Goal: Task Accomplishment & Management: Manage account settings

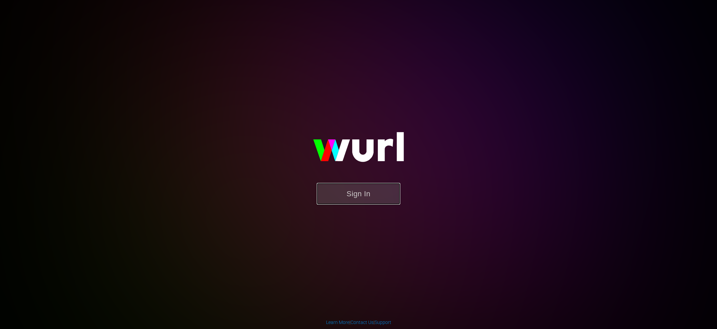
click at [387, 190] on button "Sign In" at bounding box center [359, 194] width 84 height 22
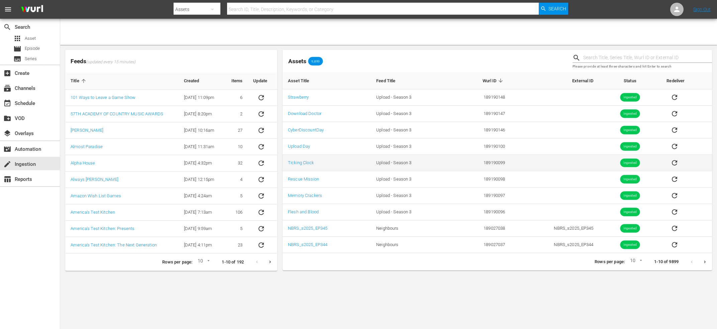
click at [432, 166] on td "Upload - Season 3" at bounding box center [411, 163] width 81 height 16
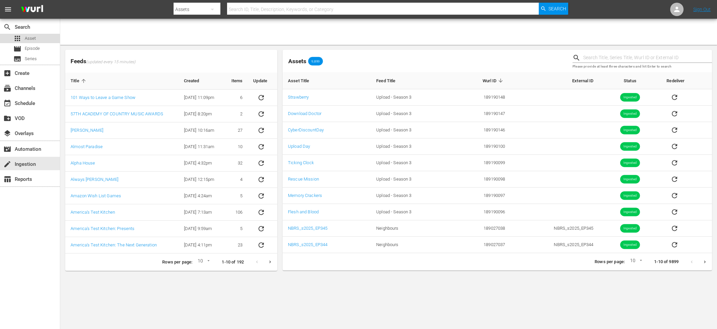
click at [27, 39] on span "Asset" at bounding box center [30, 38] width 11 height 7
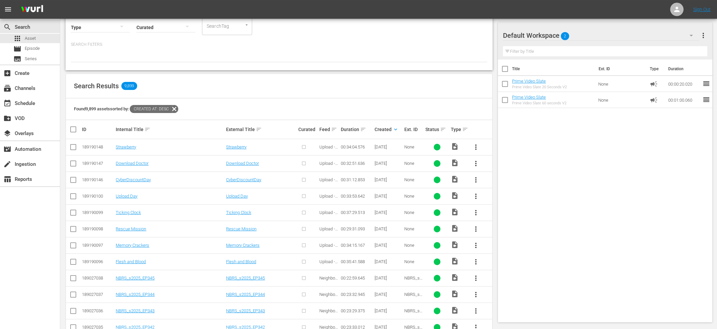
scroll to position [72, 0]
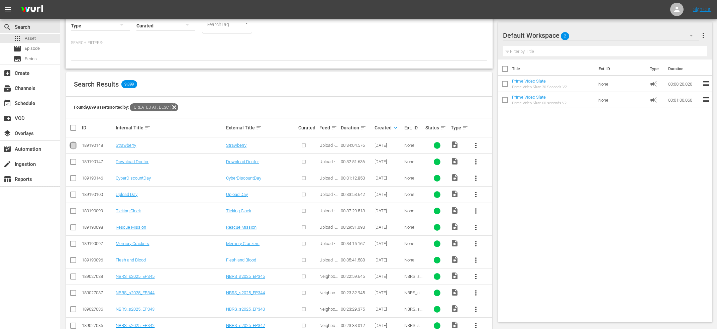
drag, startPoint x: 72, startPoint y: 146, endPoint x: 73, endPoint y: 150, distance: 4.7
click at [72, 146] on input "checkbox" at bounding box center [73, 147] width 8 height 8
checkbox input "true"
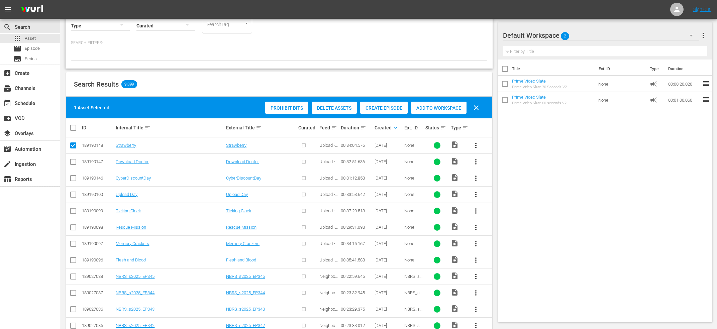
click at [75, 160] on input "checkbox" at bounding box center [73, 163] width 8 height 8
checkbox input "true"
click at [76, 178] on input "checkbox" at bounding box center [73, 179] width 8 height 8
checkbox input "true"
click at [73, 193] on input "checkbox" at bounding box center [73, 196] width 8 height 8
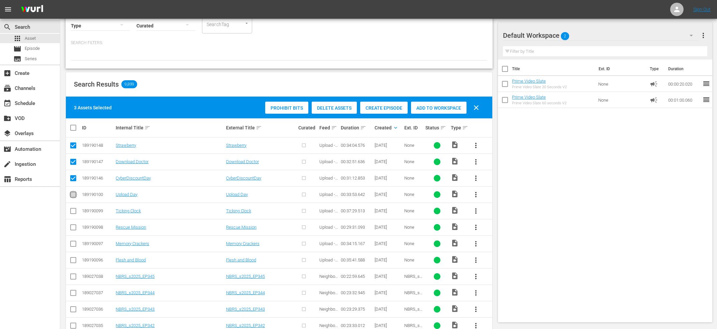
checkbox input "true"
click at [73, 211] on input "checkbox" at bounding box center [73, 212] width 8 height 8
checkbox input "true"
click at [75, 228] on input "checkbox" at bounding box center [73, 229] width 8 height 8
checkbox input "true"
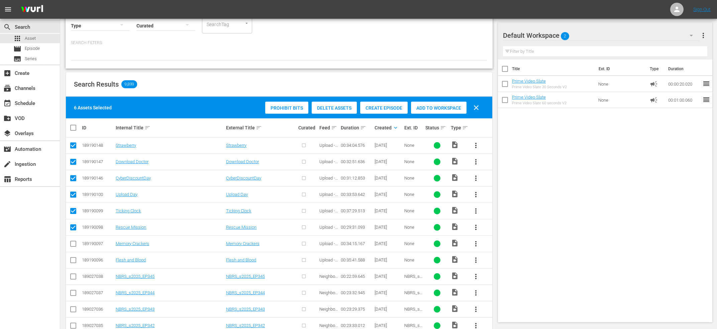
click at [74, 241] on icon at bounding box center [73, 244] width 6 height 6
click at [73, 256] on icon at bounding box center [73, 260] width 8 height 8
click at [73, 245] on input "checkbox" at bounding box center [73, 245] width 8 height 8
checkbox input "true"
click at [73, 261] on input "checkbox" at bounding box center [73, 261] width 8 height 8
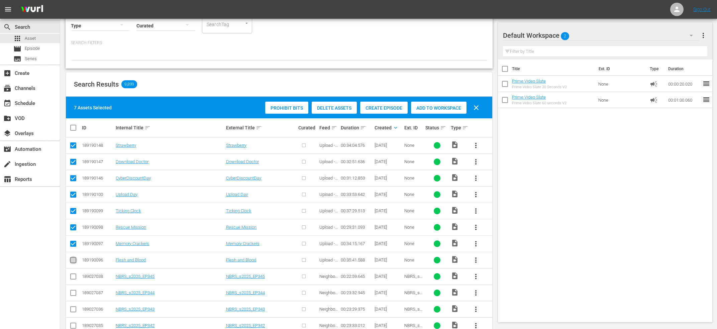
checkbox input "true"
click at [390, 109] on span "Create Episode" at bounding box center [383, 107] width 47 height 5
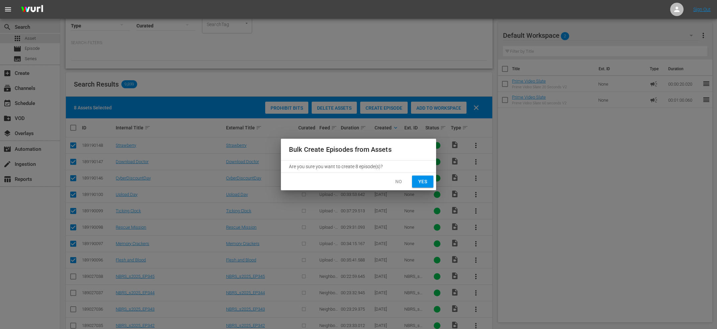
click at [425, 179] on span "Yes" at bounding box center [422, 181] width 11 height 8
checkbox input "false"
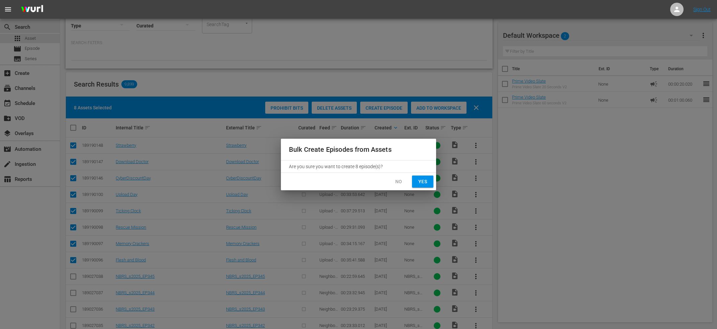
checkbox input "false"
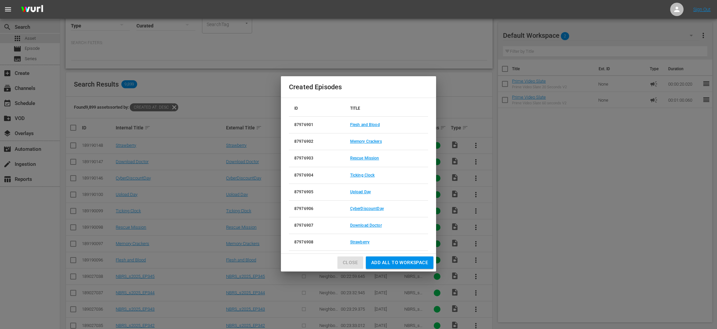
click at [351, 260] on span "Close" at bounding box center [350, 262] width 15 height 8
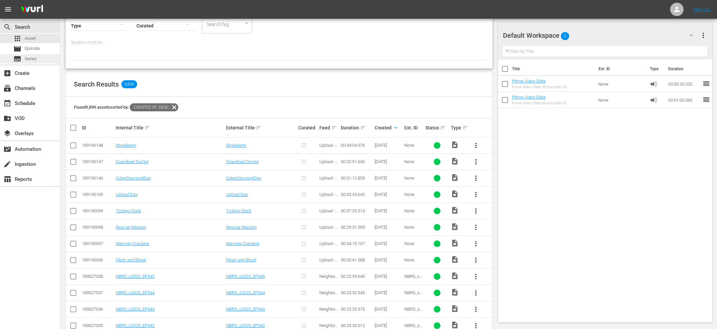
click at [36, 60] on span "Series" at bounding box center [31, 58] width 12 height 7
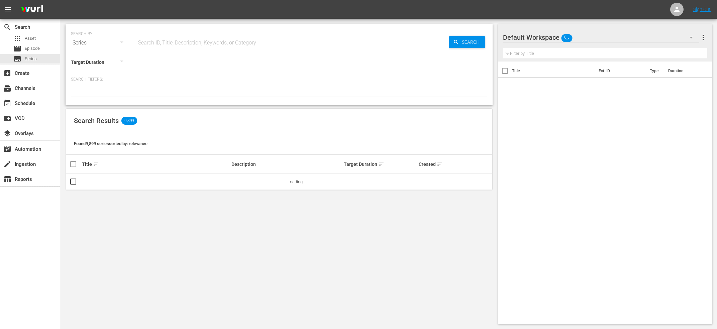
click at [170, 34] on div "SEARCH BY Search By Series Search ID, Title, Description, Keywords, or Category…" at bounding box center [279, 39] width 416 height 24
click at [159, 39] on input "text" at bounding box center [292, 43] width 313 height 16
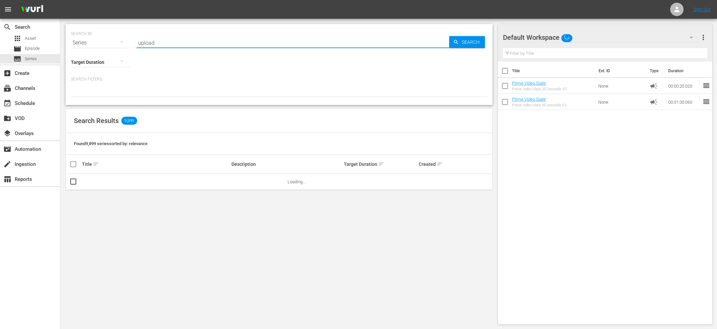
type input "upload"
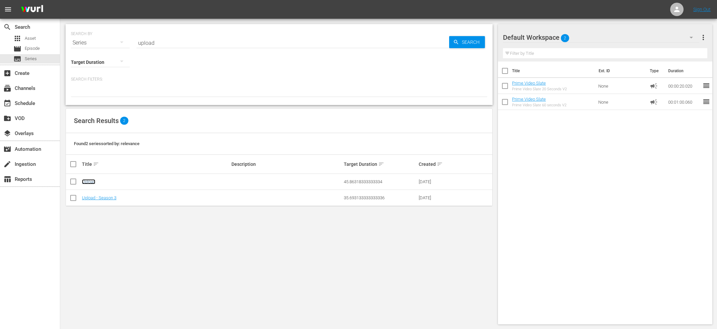
click at [91, 182] on link "Upload" at bounding box center [88, 181] width 13 height 5
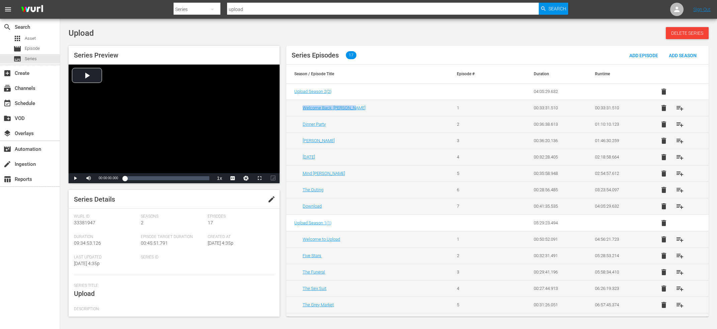
drag, startPoint x: 357, startPoint y: 109, endPoint x: 294, endPoint y: 108, distance: 62.5
click at [302, 108] on div "Welcome Back, Mr. Brown" at bounding box center [371, 107] width 138 height 5
click at [685, 56] on span "Add Season" at bounding box center [682, 55] width 38 height 5
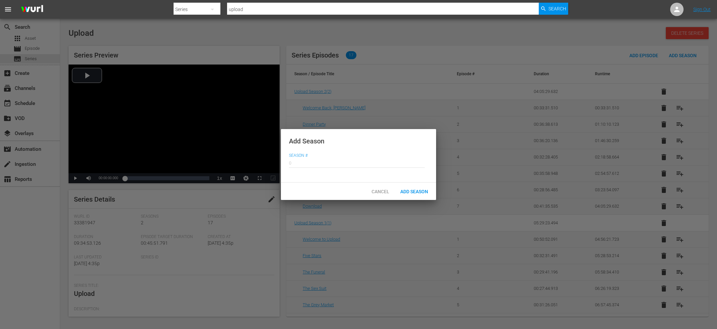
click at [318, 160] on input "text" at bounding box center [357, 162] width 136 height 16
type input "3"
click at [419, 191] on span "Add Season" at bounding box center [414, 191] width 38 height 5
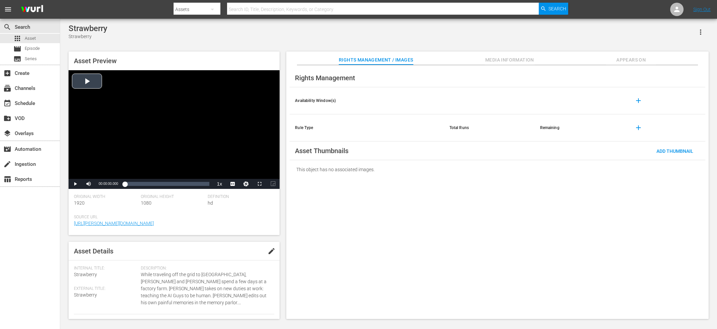
click at [106, 95] on div "Video Player" at bounding box center [174, 124] width 211 height 109
click at [106, 184] on div "Volume Level" at bounding box center [104, 184] width 14 height 1
click at [103, 184] on div "Volume Level" at bounding box center [101, 184] width 9 height 1
click at [101, 185] on div "39%" at bounding box center [104, 184] width 14 height 1
click at [100, 185] on div "Volume Level" at bounding box center [99, 184] width 4 height 1
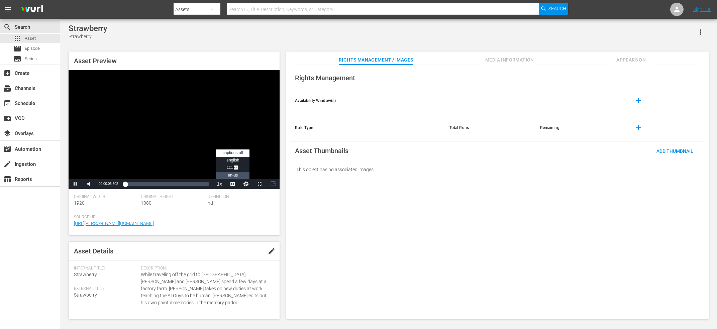
click at [229, 172] on li "en-us" at bounding box center [232, 175] width 33 height 7
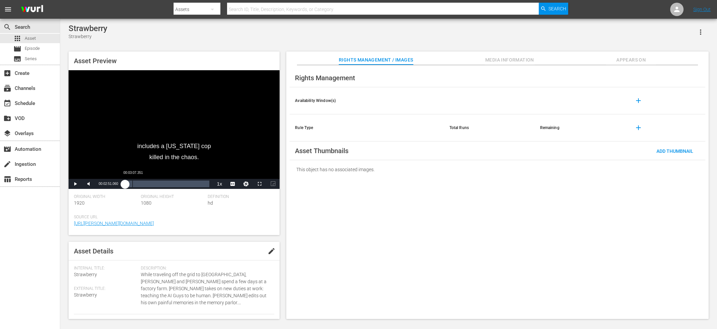
click at [132, 186] on div "Loaded : 2.35% 00:03:07.351 00:00:07.731" at bounding box center [167, 183] width 85 height 7
click at [171, 186] on div "Loaded : 8.81% 00:14:31.592 00:02:51.653" at bounding box center [167, 183] width 85 height 7
click at [193, 185] on div "00:27:33.581" at bounding box center [193, 183] width 0 height 7
click at [202, 182] on div "Loaded : 81.66% 00:31:05.370 00:27:34.268" at bounding box center [167, 183] width 85 height 7
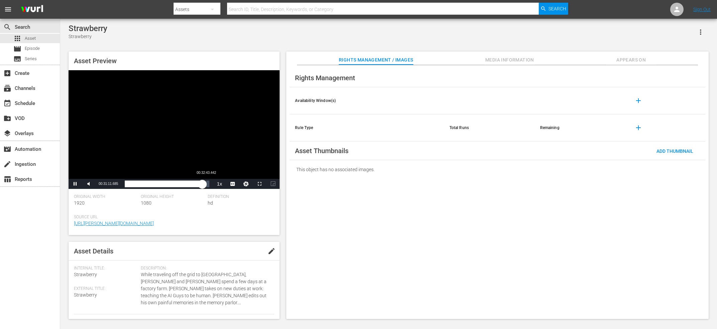
click at [202, 186] on div "00:31:11.731" at bounding box center [164, 183] width 78 height 7
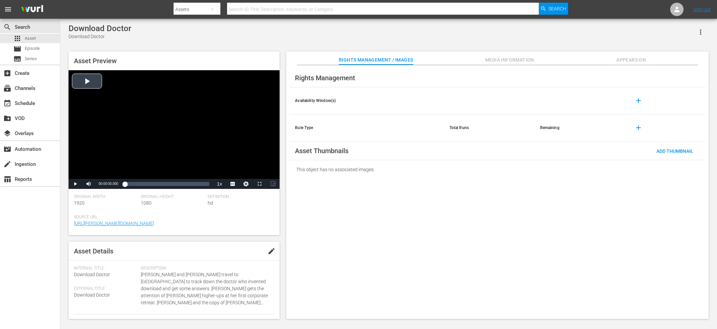
click at [169, 124] on div "Video Player" at bounding box center [174, 124] width 211 height 109
click at [230, 172] on li "en-us" at bounding box center [232, 175] width 33 height 7
click at [160, 183] on div "Loaded : 1.82% 00:13:21.222 00:00:02.313" at bounding box center [167, 183] width 85 height 7
click at [186, 186] on div "00:23:57.487" at bounding box center [186, 183] width 0 height 7
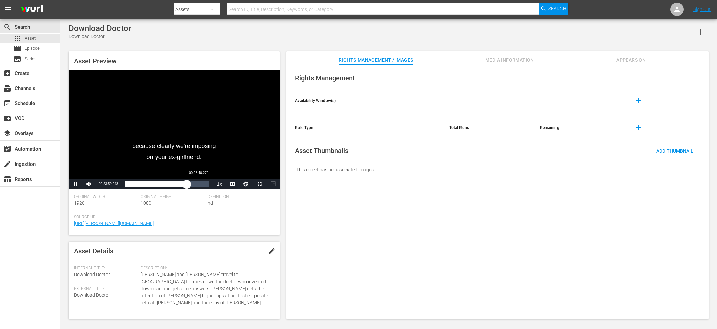
click at [199, 182] on div "Loaded : 74.32% 00:28:40.272 00:23:59.048" at bounding box center [167, 183] width 85 height 7
click at [205, 181] on div "Loaded : 89.25% 00:31:02.100 00:28:42.254" at bounding box center [167, 183] width 85 height 7
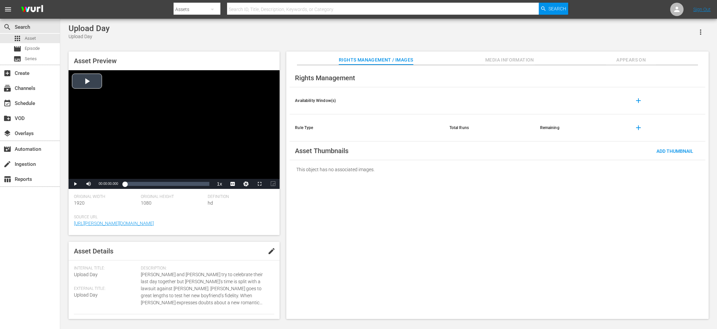
click at [153, 164] on div "Video Player" at bounding box center [174, 124] width 211 height 109
click at [229, 174] on span "en-us" at bounding box center [233, 175] width 10 height 5
click at [152, 182] on div "Loaded : 1.77% 00:10:40.070 00:00:01.699" at bounding box center [167, 183] width 85 height 7
click at [182, 184] on div "Loaded : 32.18% 00:22:49.264 00:10:40.888" at bounding box center [167, 183] width 85 height 7
click at [195, 186] on div "Loaded : 68.81% 00:28:13.351 00:22:50.703" at bounding box center [167, 183] width 85 height 7
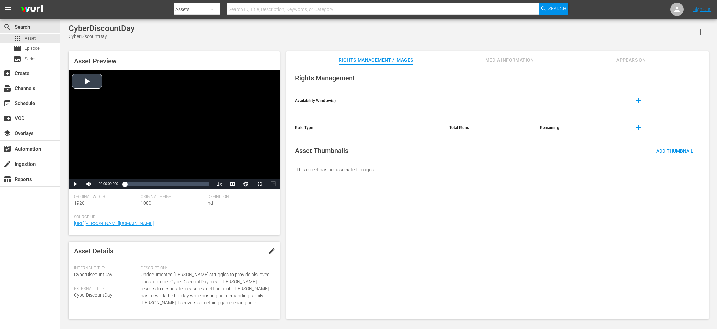
click at [153, 108] on div "Video Player" at bounding box center [174, 124] width 211 height 109
click at [230, 175] on span "en-us" at bounding box center [233, 175] width 10 height 5
click at [150, 180] on div "00:09:19.617" at bounding box center [150, 183] width 0 height 7
click at [180, 184] on div "Loaded : 31.10% 00:21:01.004 00:09:27.715" at bounding box center [167, 183] width 85 height 7
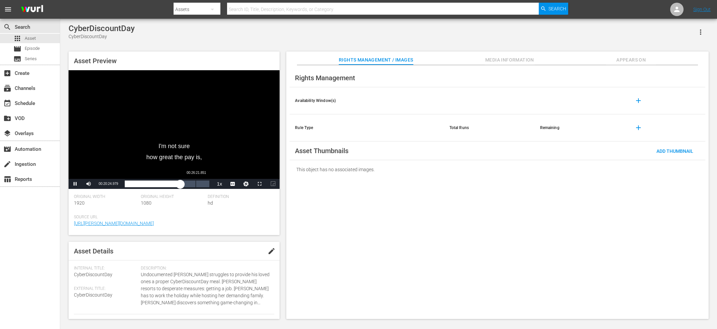
click at [196, 185] on div "00:26:21.851" at bounding box center [196, 183] width 0 height 7
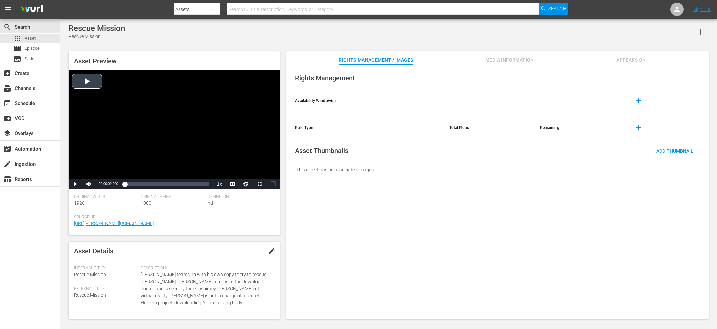
click at [209, 134] on div "Video Player" at bounding box center [174, 124] width 211 height 109
click at [231, 173] on span "CC1 Captions" at bounding box center [233, 174] width 12 height 5
click at [141, 182] on div "00:05:45.751" at bounding box center [141, 183] width 0 height 7
click at [186, 184] on div "Loaded : 20.34% 00:21:03.050 00:05:46.239" at bounding box center [167, 183] width 85 height 7
click at [198, 184] on div "Loaded : 72.23% 00:25:38.240 00:21:10.549" at bounding box center [167, 183] width 85 height 7
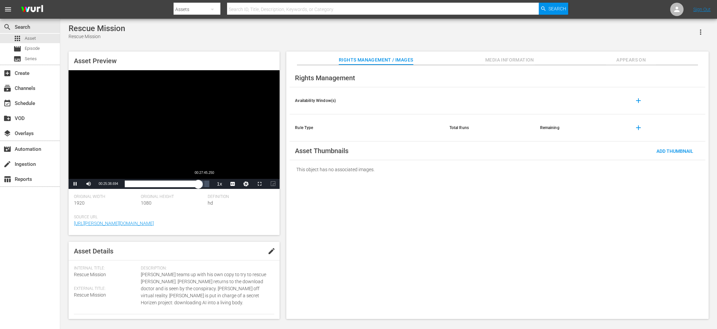
click at [204, 183] on div "Loaded : 87.49% 00:27:45.250 00:25:38.648" at bounding box center [167, 183] width 85 height 7
click at [182, 143] on div "Video Player" at bounding box center [174, 124] width 211 height 109
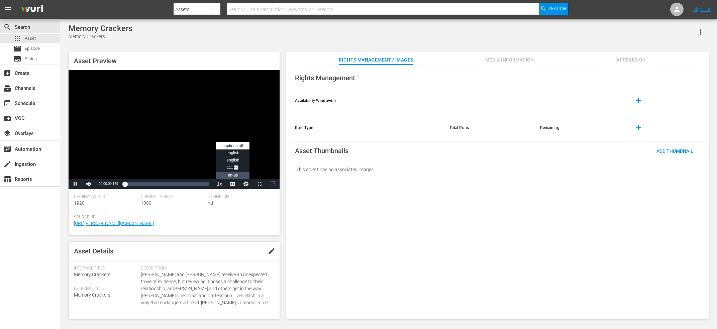
click at [230, 176] on span "en-us" at bounding box center [233, 175] width 10 height 5
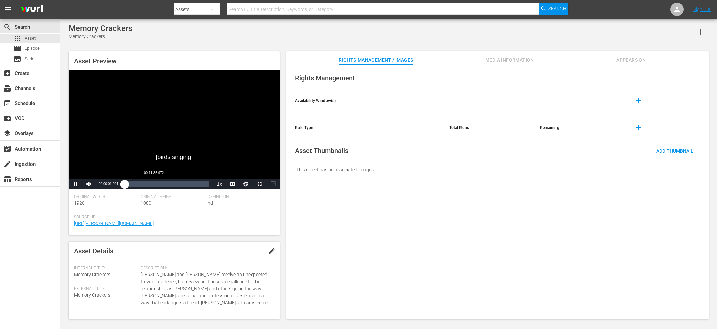
click at [153, 184] on div "Loaded : 1.17% 00:11:35.972 00:00:01.098" at bounding box center [167, 183] width 85 height 7
click at [172, 185] on div "Loaded : 33.90% 00:19:01.759 00:11:28.093" at bounding box center [167, 183] width 85 height 7
click at [183, 185] on div "Loaded : 55.82% 00:23:20.133 00:19:02.167" at bounding box center [167, 183] width 85 height 7
click at [197, 184] on div "00:29:20.402" at bounding box center [197, 183] width 0 height 7
click at [199, 180] on div "00:30:00.963" at bounding box center [162, 183] width 74 height 7
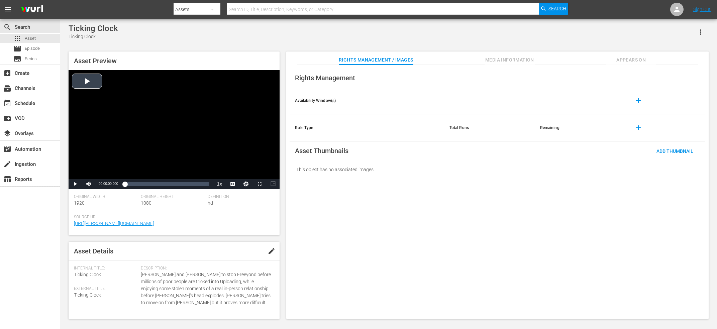
click at [144, 115] on div "Video Player" at bounding box center [174, 124] width 211 height 109
click at [231, 173] on li "en-us" at bounding box center [232, 175] width 33 height 7
click at [180, 189] on div "Loaded : 1.33% 00:16:25.842 00:00:01.383" at bounding box center [166, 184] width 91 height 10
click at [196, 184] on div "00:31:31.024" at bounding box center [195, 183] width 0 height 7
click at [141, 138] on div "Video Player" at bounding box center [174, 124] width 211 height 109
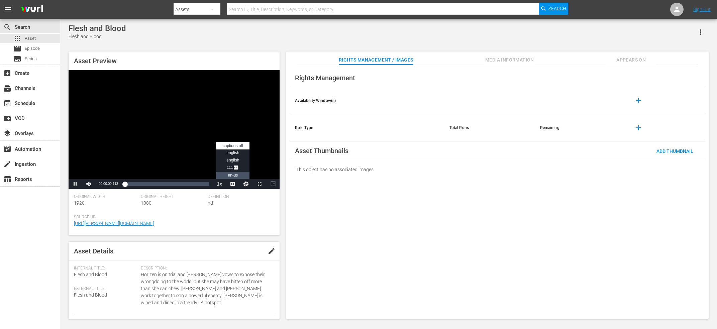
click at [229, 173] on span "en-us" at bounding box center [233, 175] width 10 height 5
click at [125, 185] on div "00:00:01.784" at bounding box center [125, 183] width 0 height 7
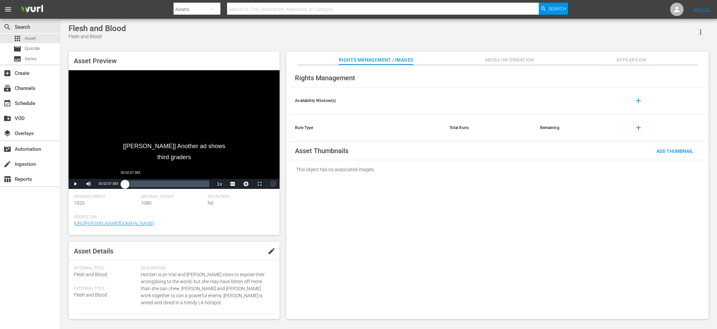
click at [125, 184] on div "00:00:08.532" at bounding box center [125, 183] width 0 height 7
click at [150, 184] on div "Loaded : 6.45% 00:10:22.852 00:02:08.295" at bounding box center [167, 183] width 85 height 7
click at [205, 185] on div "Loaded : 29.17% 00:33:59.201 00:10:22.981" at bounding box center [167, 183] width 85 height 7
click at [204, 183] on div "00:33:55.126" at bounding box center [165, 183] width 80 height 7
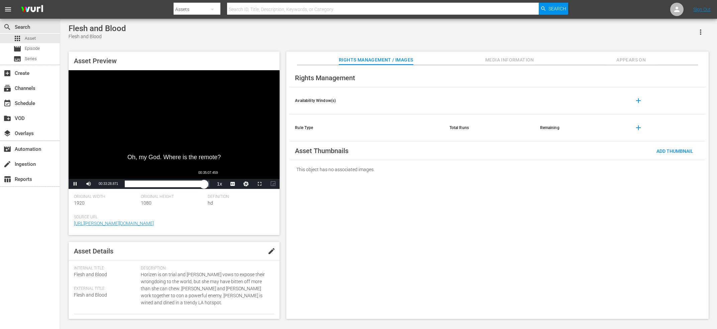
click at [204, 184] on div "00:33:28.919" at bounding box center [164, 183] width 79 height 7
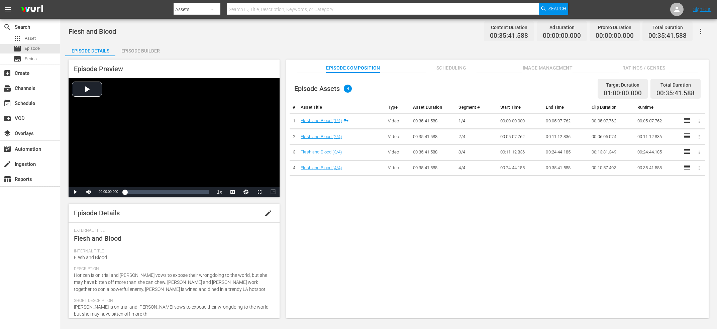
click at [267, 213] on span "edit" at bounding box center [268, 213] width 8 height 8
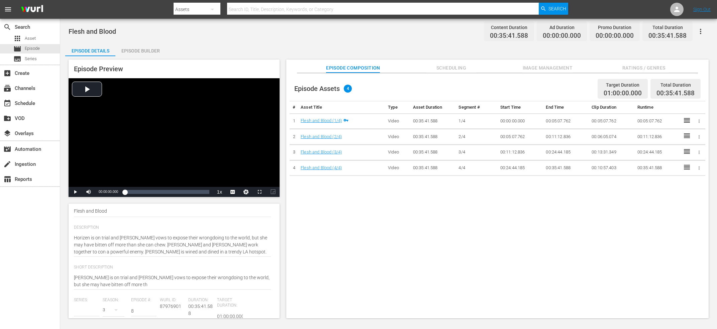
scroll to position [67, 0]
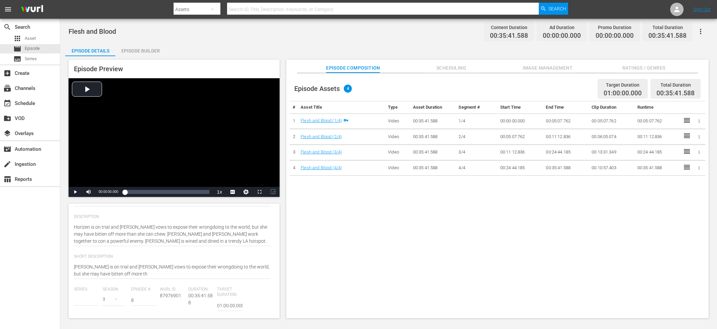
type input "Upload - Season 3"
drag, startPoint x: 153, startPoint y: 275, endPoint x: 228, endPoint y: 268, distance: 75.2
click at [228, 268] on textarea "[PERSON_NAME] is on trial and [PERSON_NAME] vows to expose their wrongdoing to …" at bounding box center [172, 270] width 197 height 14
type textarea "Horizen is on trial and [PERSON_NAME] vows to expose their wrongdoing to the wo…"
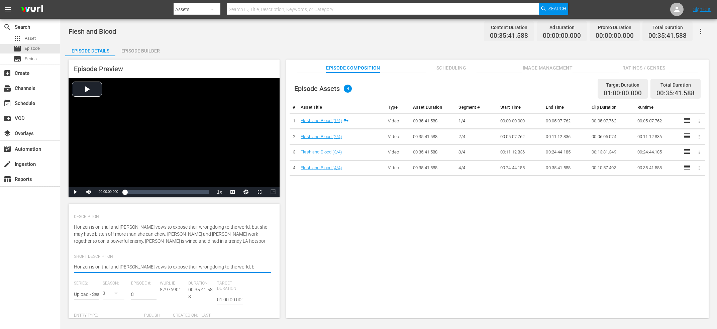
type textarea "Horizen is on trial and [PERSON_NAME] vows to expose their wrongdoing to the wo…"
type textarea "Horizen is on trial and Nora vows to expose their wrongdoing to the world,"
type textarea "Horizen is on trial and Nora vows to expose their wrongdoing to the world"
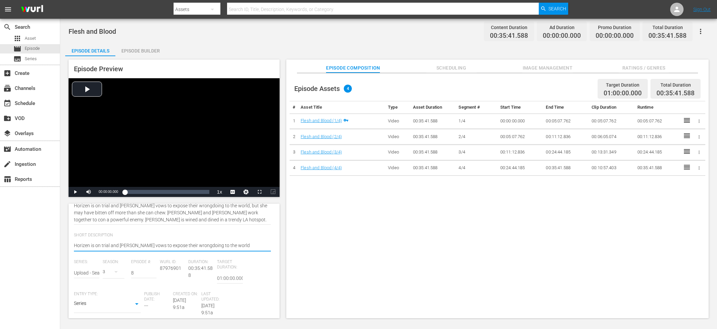
scroll to position [101, 0]
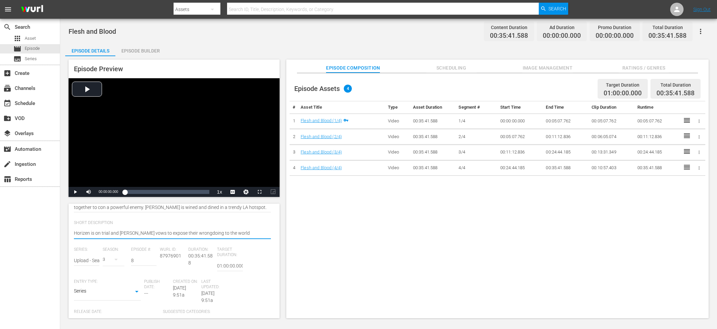
type textarea "Horizen is on trial and Nora vows to expose their wrongdoing to the world"
click at [95, 265] on input "text" at bounding box center [86, 260] width 25 height 16
click at [92, 278] on div "Upload" at bounding box center [97, 280] width 37 height 16
type input "Upload"
click at [117, 262] on icon "button" at bounding box center [116, 259] width 8 height 8
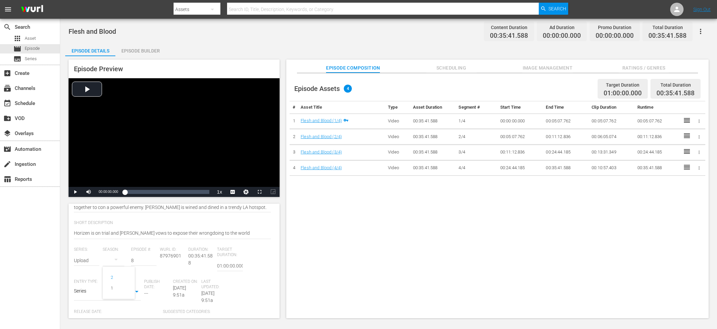
click at [116, 264] on div "2 1" at bounding box center [358, 164] width 717 height 329
click at [119, 257] on icon "button" at bounding box center [116, 259] width 8 height 8
click at [111, 259] on div "2 1" at bounding box center [358, 164] width 717 height 329
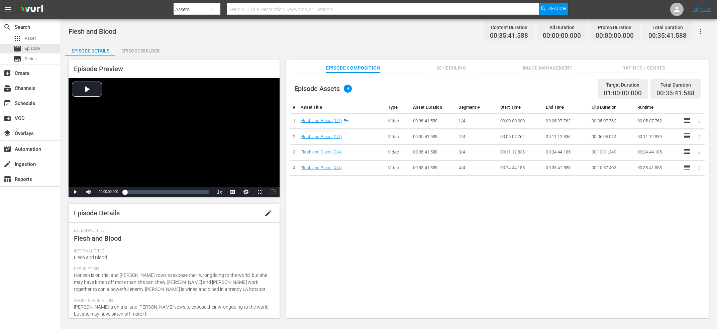
click at [271, 211] on span "edit" at bounding box center [268, 213] width 8 height 8
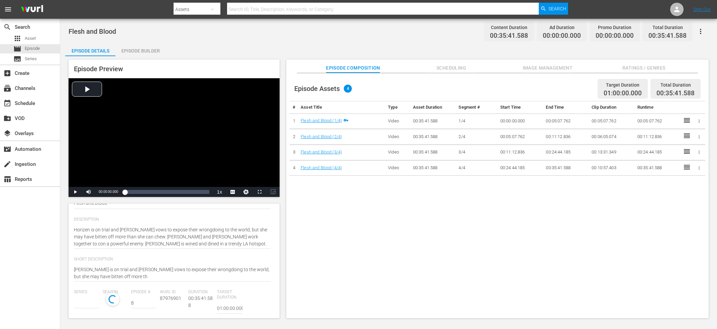
scroll to position [67, 0]
type input "Upload - Season 3"
drag, startPoint x: 202, startPoint y: 274, endPoint x: 225, endPoint y: 265, distance: 24.8
click at [225, 265] on textarea "Horizen is on trial and Nora vows to expose their wrongdoing to the world, but …" at bounding box center [172, 270] width 197 height 14
type textarea "Horizen is on trial and Nora vows to expose their wrongdoing to the world,"
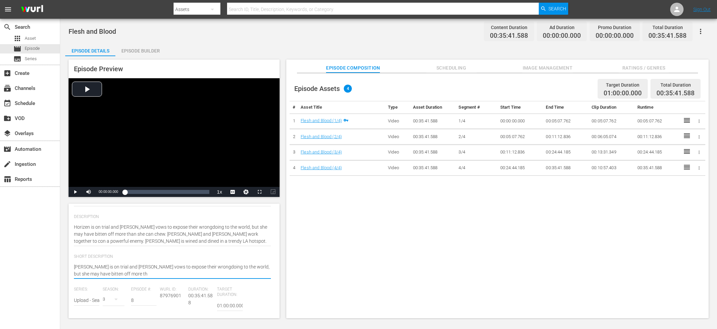
type textarea "Horizen is on trial and Nora vows to expose their wrongdoing to the world,"
type textarea "Horizen is on trial and Nora vows to expose their wrongdoing to the world"
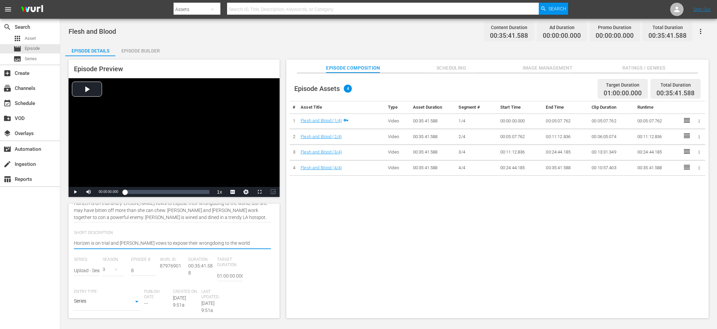
scroll to position [101, 0]
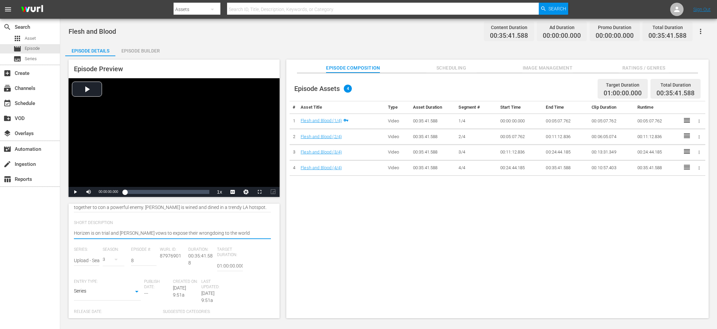
type textarea "Horizen is on trial and Nora vows to expose their wrongdoing to the world"
click at [97, 264] on input "text" at bounding box center [86, 260] width 25 height 16
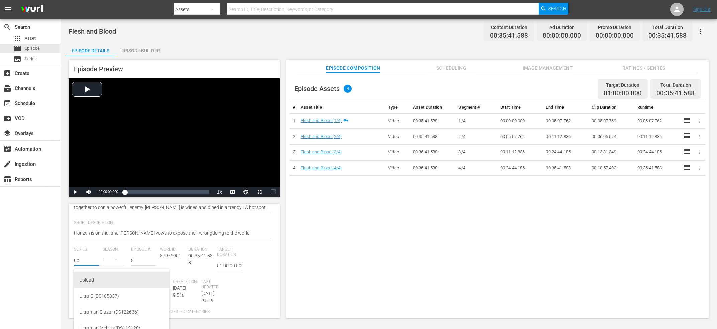
click at [93, 279] on div "Upload" at bounding box center [121, 280] width 85 height 16
type input "Upload"
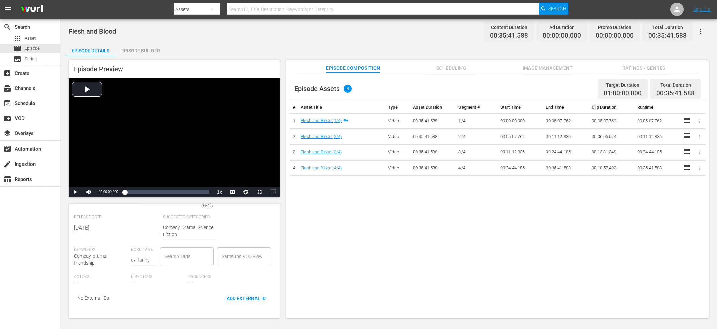
scroll to position [0, 0]
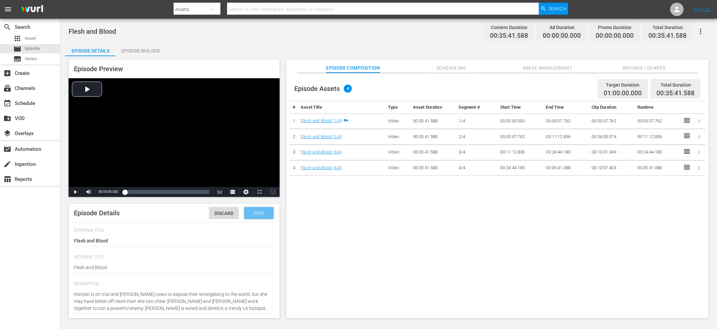
click at [261, 214] on span "Save" at bounding box center [259, 212] width 22 height 5
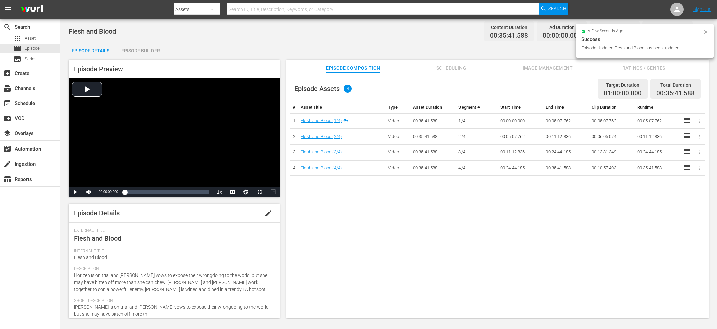
click at [636, 252] on div "Episode Assets 4 Target Duration 01:00:00.000 Total Duration 00:35:41.588 # Ass…" at bounding box center [497, 199] width 422 height 252
click at [140, 51] on div "Episode Builder" at bounding box center [140, 51] width 50 height 16
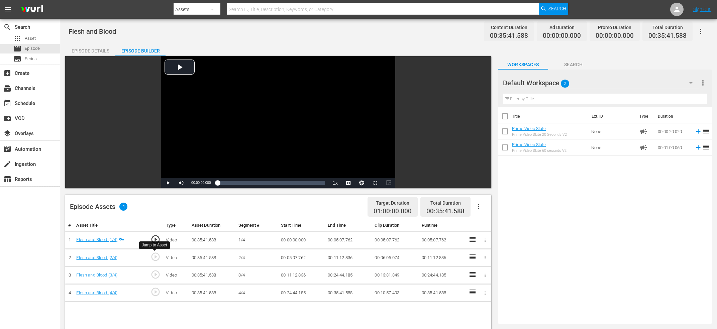
click at [153, 255] on span "play_circle_outline" at bounding box center [155, 257] width 10 height 10
click at [310, 118] on div "Video Player" at bounding box center [278, 117] width 234 height 122
click at [272, 123] on div "Video Player" at bounding box center [278, 117] width 234 height 122
click at [157, 270] on span "play_circle_outline" at bounding box center [155, 274] width 10 height 10
click at [291, 102] on div "Video Player" at bounding box center [278, 117] width 234 height 122
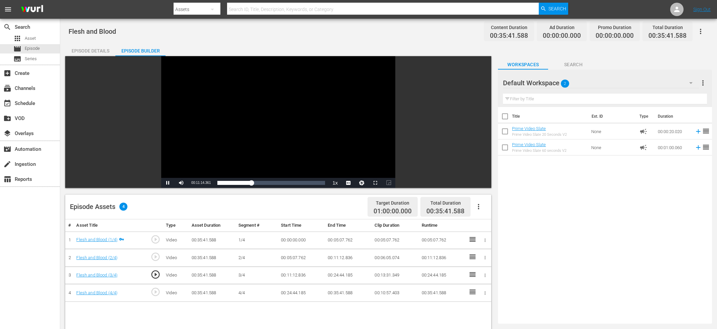
click at [276, 118] on div "Video Player" at bounding box center [278, 117] width 234 height 122
click at [532, 250] on div "Title Ext. ID Type Duration Prime Video Slate Prime Video Slate 20 Seconds V2 N…" at bounding box center [605, 214] width 214 height 214
click at [157, 257] on span "play_circle_outline" at bounding box center [155, 257] width 10 height 10
click at [80, 52] on div "Episode Details" at bounding box center [90, 51] width 50 height 16
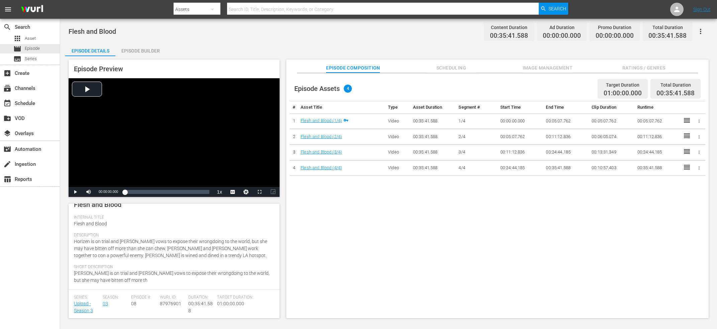
scroll to position [67, 0]
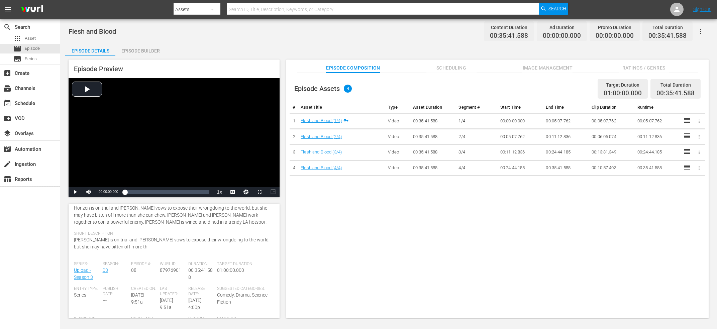
click at [170, 267] on div "Wurl ID: 87976901" at bounding box center [174, 273] width 29 height 25
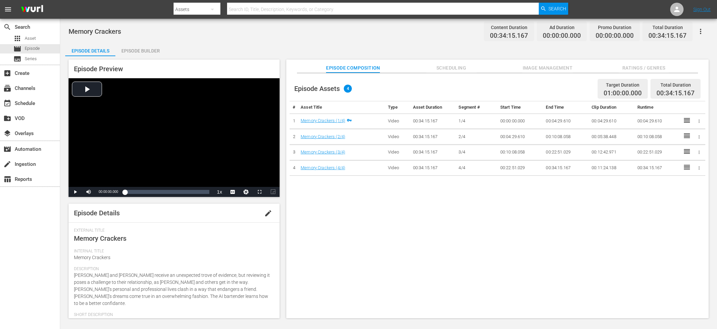
click at [263, 212] on button "edit" at bounding box center [268, 213] width 16 height 16
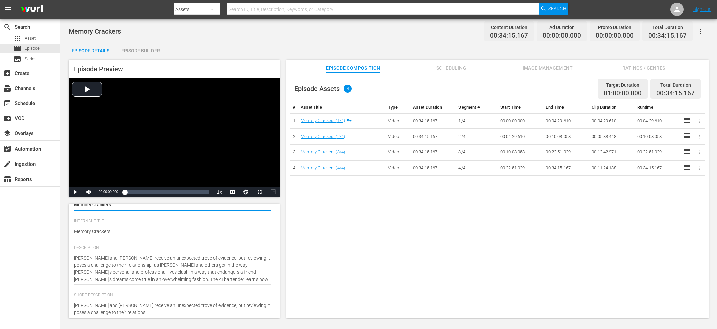
scroll to position [101, 0]
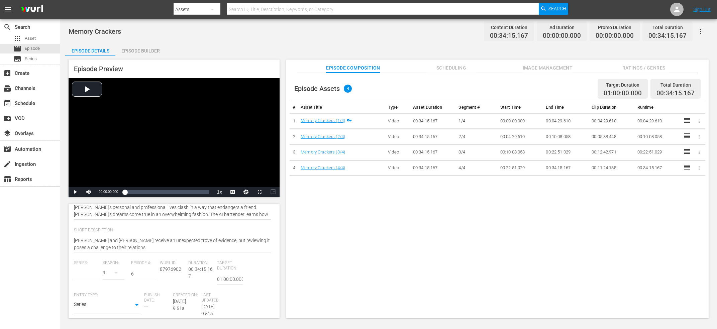
type input "Upload - Season 3"
click at [192, 250] on textarea "Nora and Nathan receive an unexpected trove of evidence, but reviewing it poses…" at bounding box center [172, 244] width 197 height 14
drag, startPoint x: 192, startPoint y: 250, endPoint x: 263, endPoint y: 243, distance: 71.2
click at [263, 243] on textarea "Nora and Nathan receive an unexpected trove of evidence, but reviewing it poses…" at bounding box center [172, 244] width 197 height 14
type textarea "Nora and Nathan receive an unexpected trove of evidence, but reviewing it poses…"
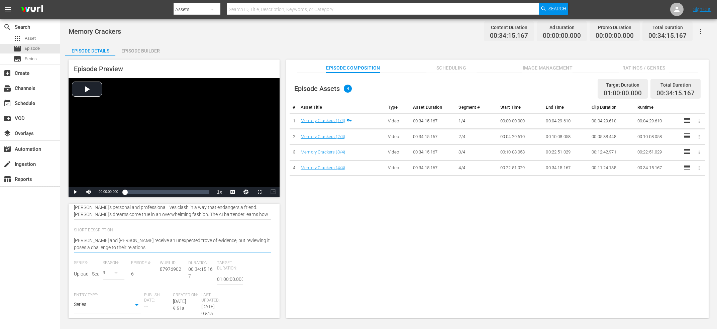
type textarea "Nora and Nathan receive an unexpected trove of evidence, but reviewing it poses…"
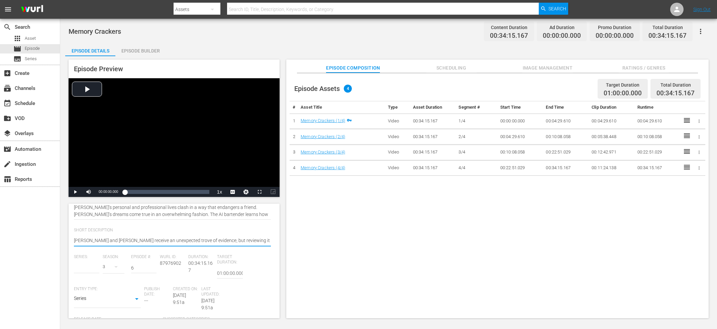
click at [91, 269] on input "text" at bounding box center [86, 268] width 25 height 16
click at [90, 283] on div "Upload" at bounding box center [97, 287] width 37 height 16
type input "Upload"
click at [167, 265] on span "87976902" at bounding box center [170, 262] width 21 height 5
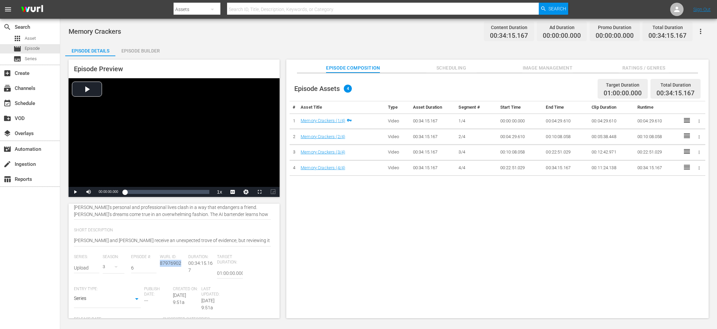
copy span "87976902"
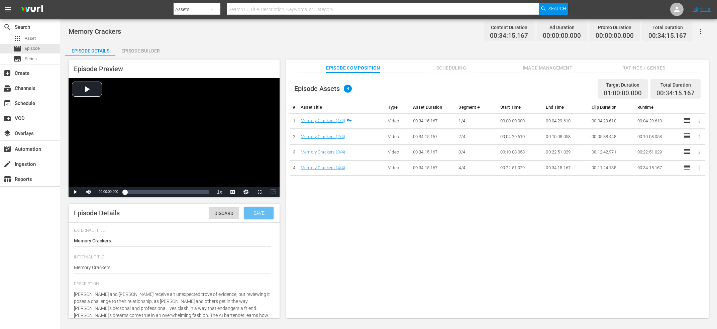
click at [256, 216] on div "Save" at bounding box center [258, 213] width 29 height 12
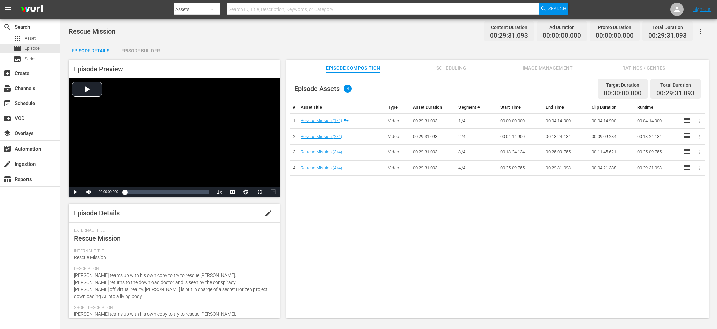
click at [266, 210] on span "edit" at bounding box center [268, 213] width 8 height 8
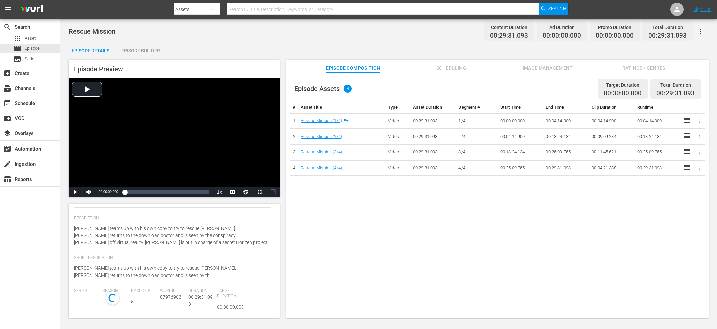
scroll to position [67, 0]
type input "Upload - Season 3"
drag, startPoint x: 142, startPoint y: 277, endPoint x: 193, endPoint y: 265, distance: 53.0
click at [193, 265] on textarea "[PERSON_NAME] teams up with his own copy to try to rescue [PERSON_NAME]. [PERSO…" at bounding box center [172, 270] width 197 height 14
type textarea "[PERSON_NAME] teams up with his own copy to try to rescue [PERSON_NAME]."
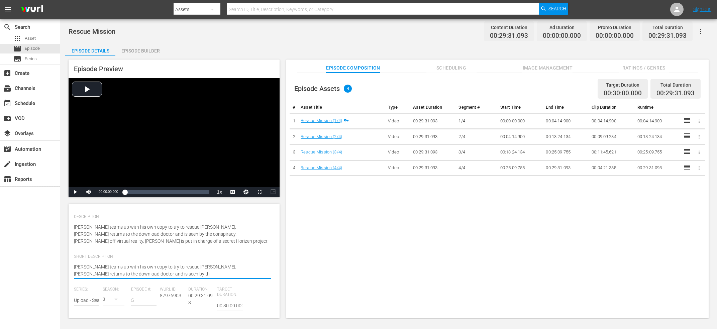
type textarea "[PERSON_NAME] teams up with his own copy to try to rescue [PERSON_NAME]."
click at [91, 294] on input "text" at bounding box center [86, 294] width 25 height 16
click at [89, 312] on div "Upload" at bounding box center [97, 314] width 37 height 16
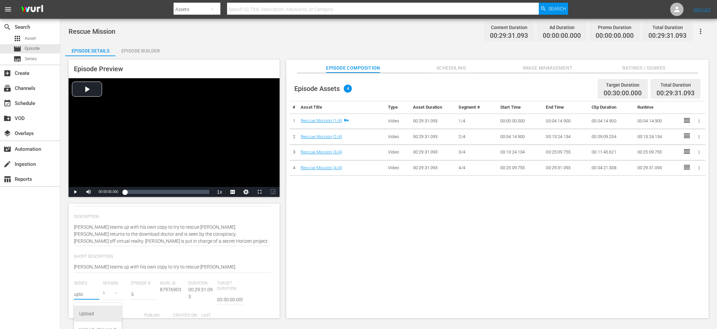
type input "Upload"
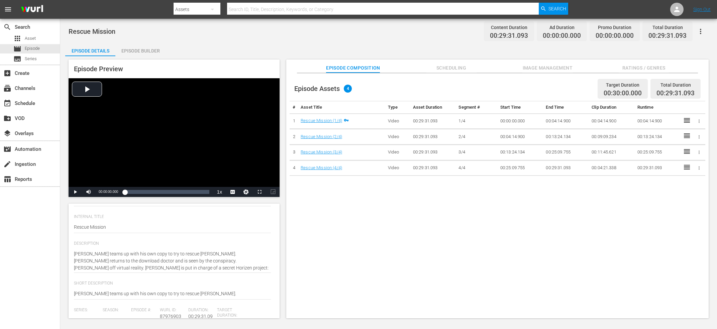
scroll to position [0, 0]
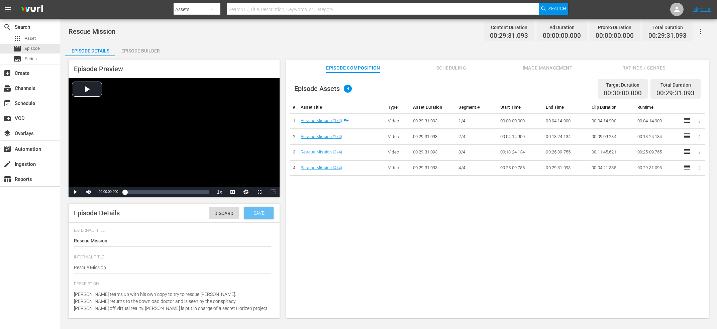
click at [254, 217] on div "Save" at bounding box center [258, 213] width 29 height 12
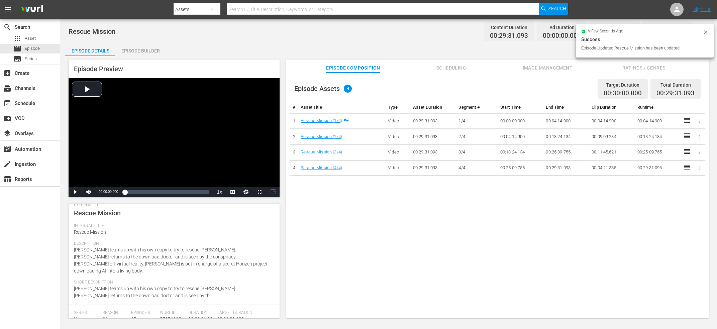
scroll to position [101, 0]
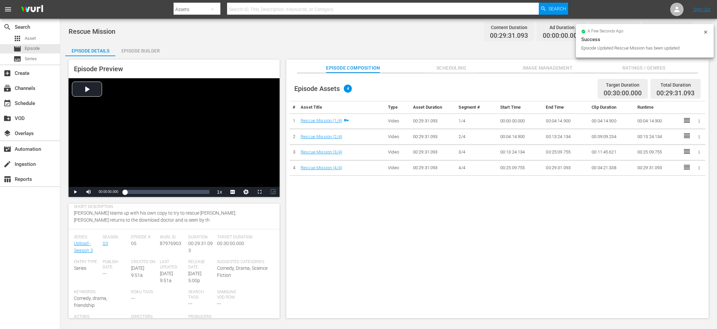
click at [163, 241] on span "87976903" at bounding box center [170, 243] width 21 height 5
copy span "87976903"
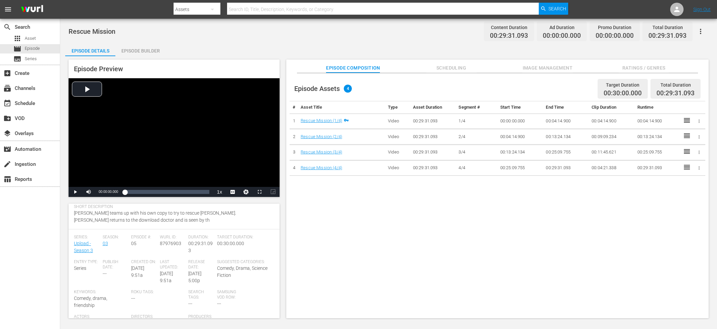
click at [182, 259] on span "Last Updated:" at bounding box center [172, 264] width 25 height 11
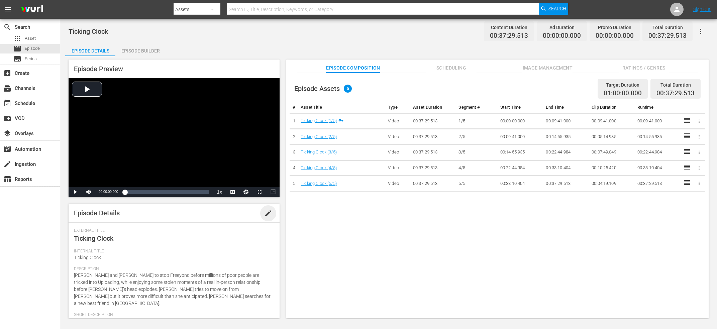
click at [265, 214] on span "edit" at bounding box center [268, 213] width 8 height 8
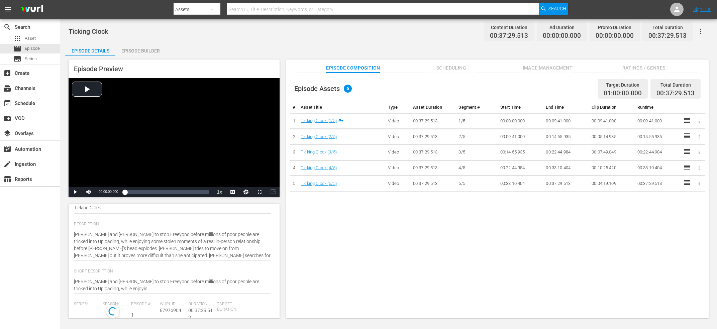
scroll to position [101, 0]
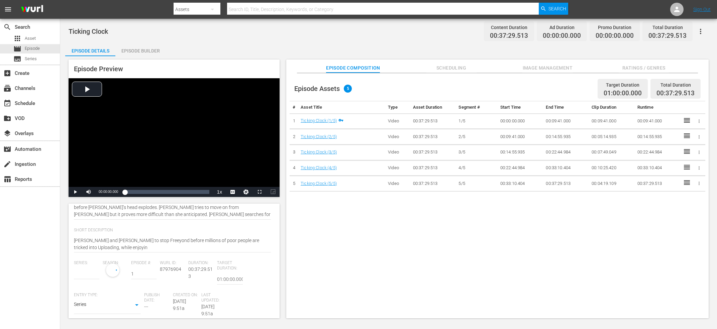
type input "Upload - Season 3"
drag, startPoint x: 163, startPoint y: 249, endPoint x: 50, endPoint y: 248, distance: 113.3
click at [74, 248] on textarea "[PERSON_NAME] and [PERSON_NAME] to stop Freeyond before millions of poor people…" at bounding box center [172, 244] width 197 height 14
type textarea "[PERSON_NAME] and [PERSON_NAME] to stop Freeyond before millions of poor people…"
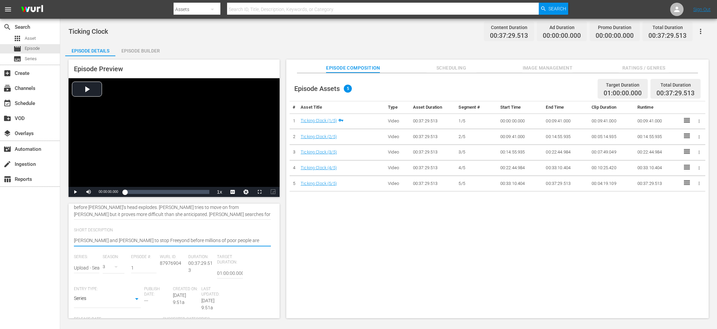
type textarea "[PERSON_NAME] and [PERSON_NAME] to stop Freeyond before millions of poor people…"
click at [87, 268] on input "text" at bounding box center [86, 268] width 25 height 16
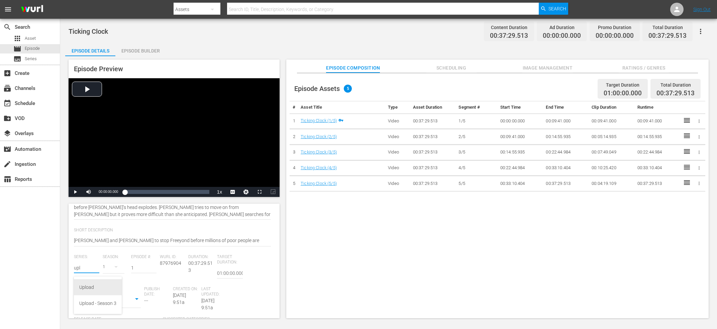
click at [93, 282] on div "Upload" at bounding box center [97, 287] width 37 height 16
type input "Upload"
click at [172, 264] on span "87976904" at bounding box center [170, 262] width 21 height 5
copy span "87976904"
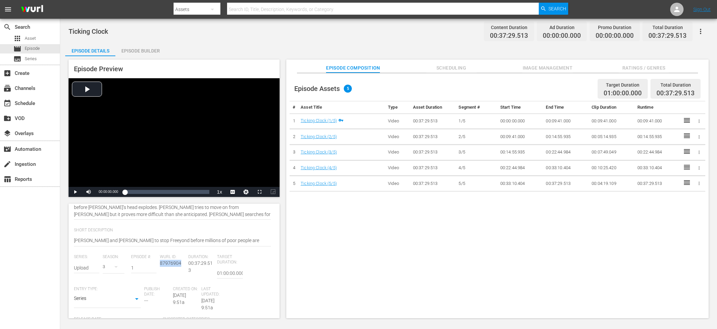
scroll to position [0, 0]
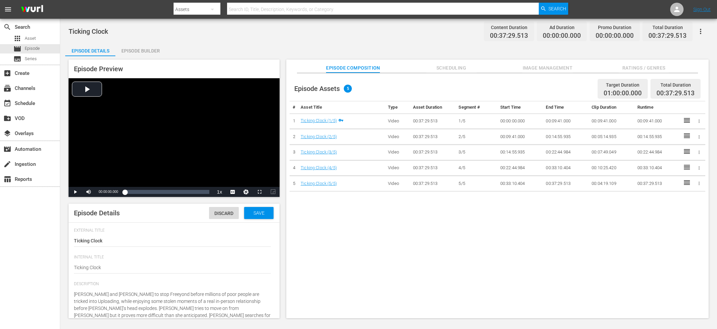
click at [260, 219] on div "Episode Details Discard Save" at bounding box center [174, 213] width 211 height 19
click at [260, 217] on div "Save" at bounding box center [258, 213] width 29 height 12
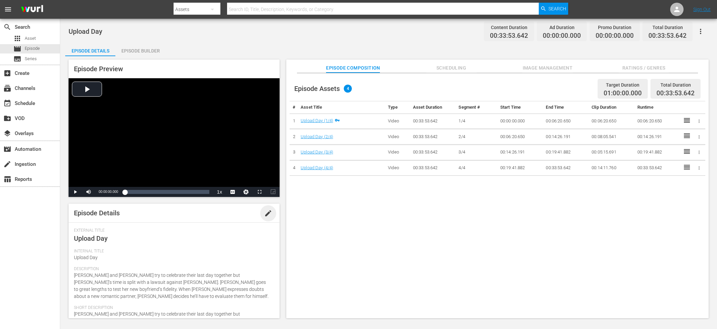
click at [269, 210] on span "edit" at bounding box center [268, 213] width 8 height 8
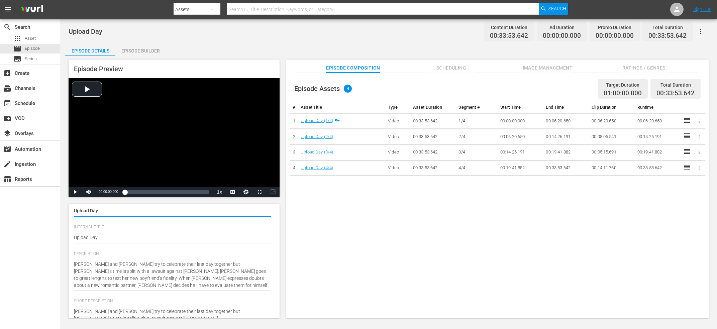
type input "Upload - Season 3"
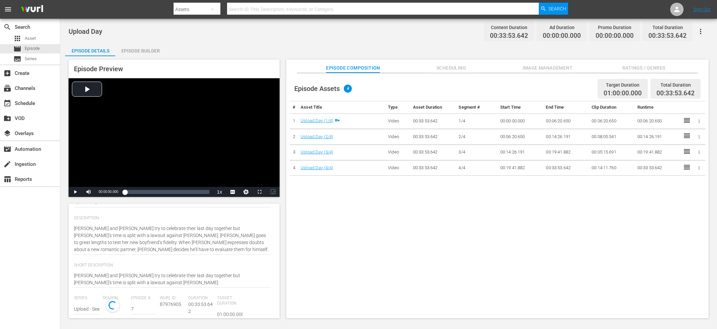
scroll to position [67, 0]
drag, startPoint x: 147, startPoint y: 282, endPoint x: 24, endPoint y: 287, distance: 123.1
click at [74, 285] on textarea "Nathan and Nora try to celebrate their last day together but Nora’s time is spl…" at bounding box center [172, 278] width 197 height 14
type textarea "Nathan and Nora try to celebrate their last day together but Nora’s time is spl…"
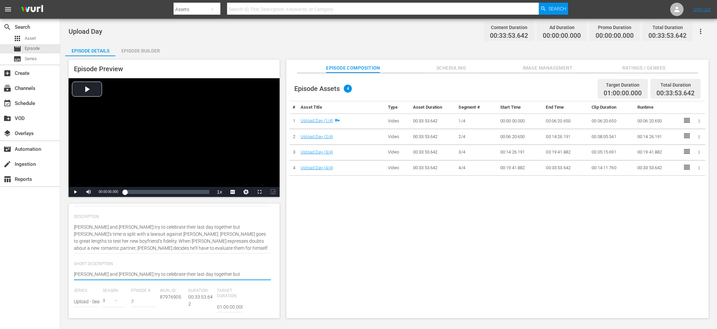
type textarea "Nathan and Nora try to celebrate their last day together but Nora’s time is spl…"
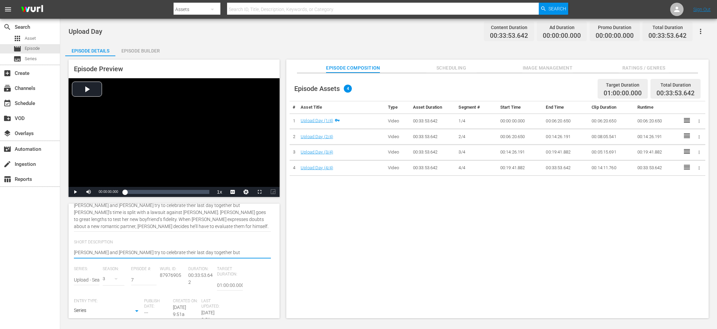
scroll to position [101, 0]
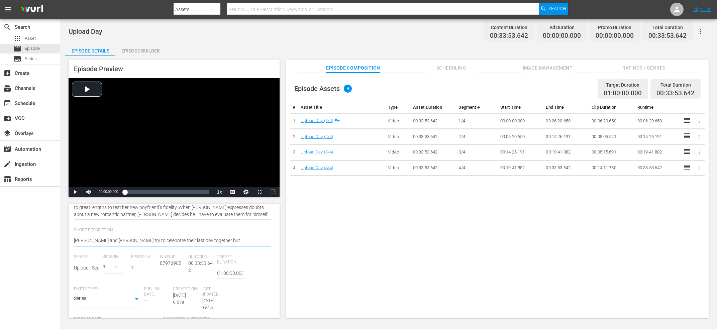
type textarea "Nathan and Nora try to celebrate their last day together but Nora’s time is spl…"
click at [79, 266] on input "text" at bounding box center [86, 268] width 25 height 16
click at [89, 285] on div "Upload" at bounding box center [97, 287] width 37 height 16
type input "Upload"
click at [181, 266] on div "Wurl ID: 87976905" at bounding box center [174, 270] width 29 height 32
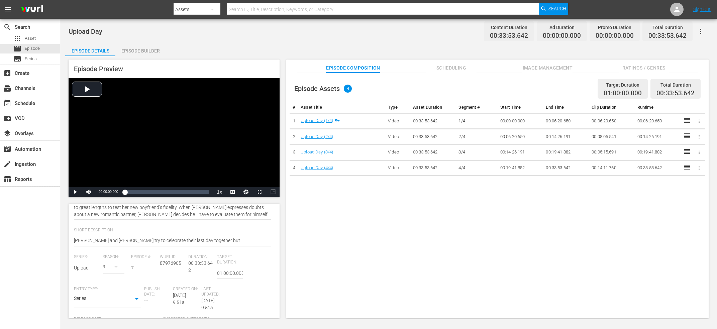
click at [176, 265] on span "87976905" at bounding box center [170, 262] width 21 height 5
copy span "87976905"
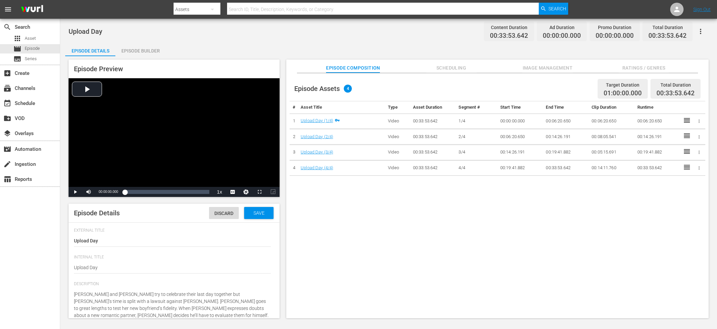
click at [256, 215] on span "Save" at bounding box center [259, 212] width 22 height 5
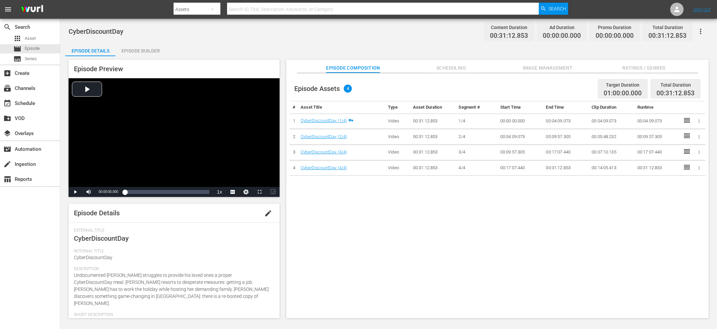
click at [269, 212] on span "edit" at bounding box center [268, 213] width 8 height 8
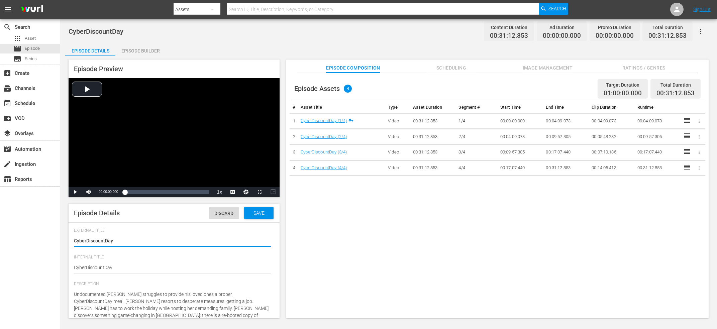
type input "Upload - Season 3"
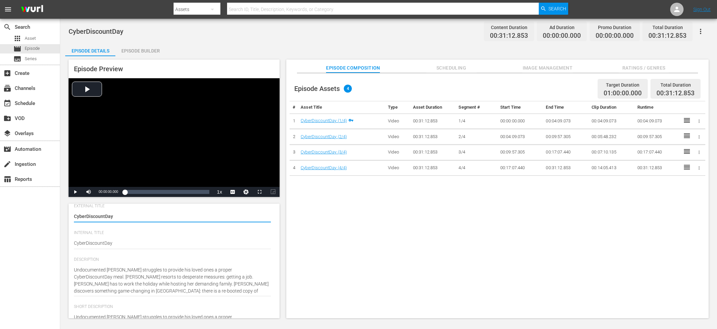
scroll to position [67, 0]
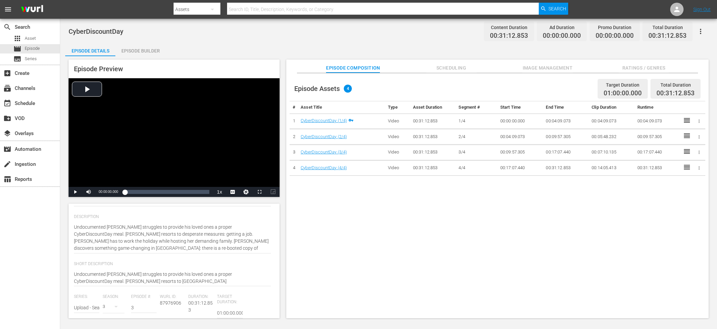
click at [136, 281] on textarea "Undocumented Nathan struggles to provide his loved ones a proper CyberDiscountD…" at bounding box center [172, 278] width 197 height 14
drag, startPoint x: 142, startPoint y: 282, endPoint x: 58, endPoint y: 282, distance: 83.6
click at [74, 282] on textarea "Undocumented Nathan struggles to provide his loved ones a proper CyberDiscountD…" at bounding box center [172, 278] width 197 height 14
type textarea "Undocumented Nathan struggles to provide his loved ones a proper CyberDiscountD…"
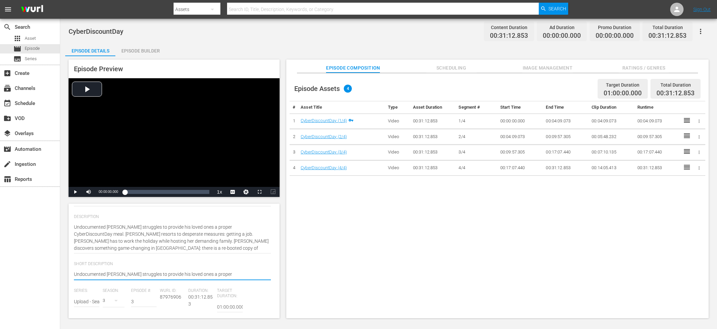
type textarea "Undocumented Nathan struggles to provide his loved ones a proper CyberDiscountD…"
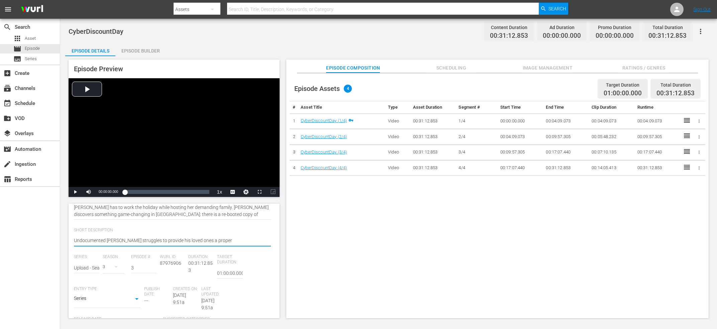
type textarea "Undocumented Nathan struggles to provide his loved ones a proper CyberDiscountD…"
click at [78, 270] on input "text" at bounding box center [86, 268] width 25 height 16
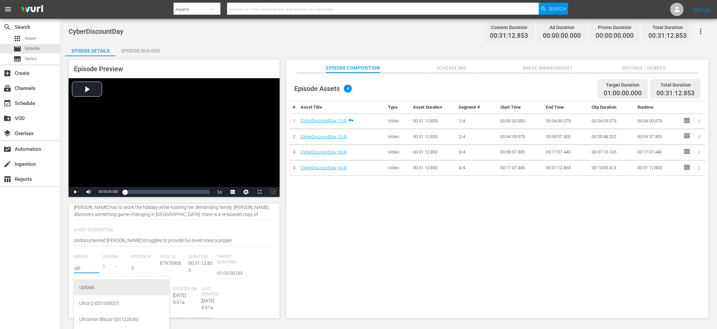
click at [107, 287] on div "Upload" at bounding box center [121, 287] width 85 height 16
type input "Upload"
click at [171, 266] on span "87976906" at bounding box center [170, 262] width 21 height 5
copy span "87976906"
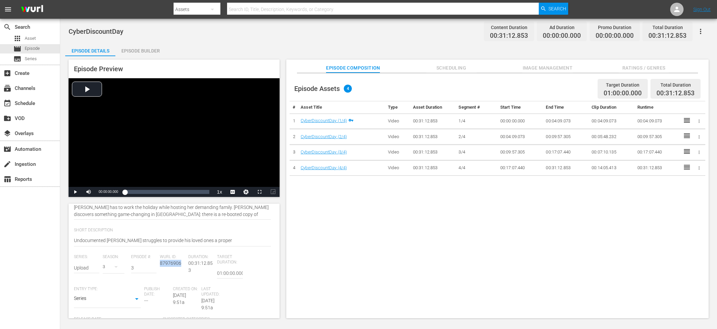
scroll to position [0, 0]
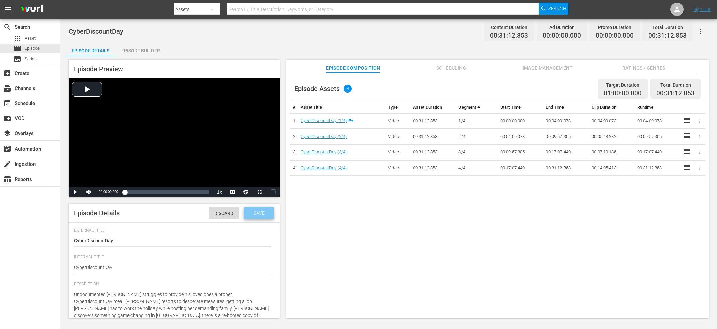
click at [253, 215] on span "Save" at bounding box center [259, 212] width 22 height 5
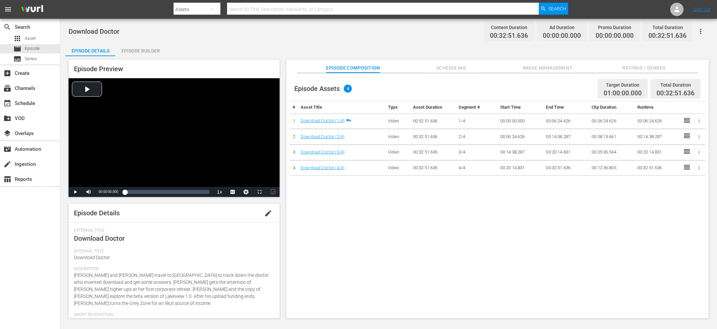
click at [267, 213] on span "edit" at bounding box center [268, 213] width 8 height 8
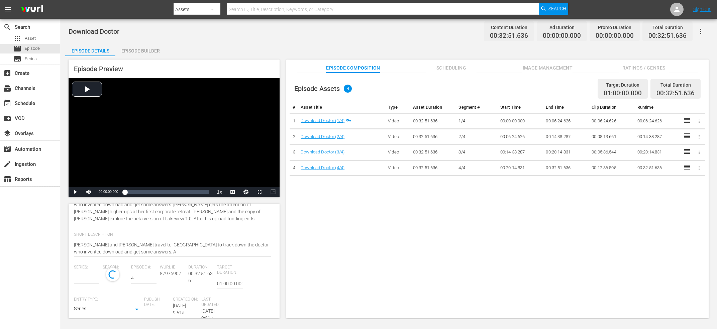
scroll to position [101, 0]
type input "Upload - Season 3"
click at [82, 274] on input "text" at bounding box center [86, 274] width 25 height 16
click at [84, 291] on div "Upload" at bounding box center [97, 293] width 37 height 16
type input "Upload"
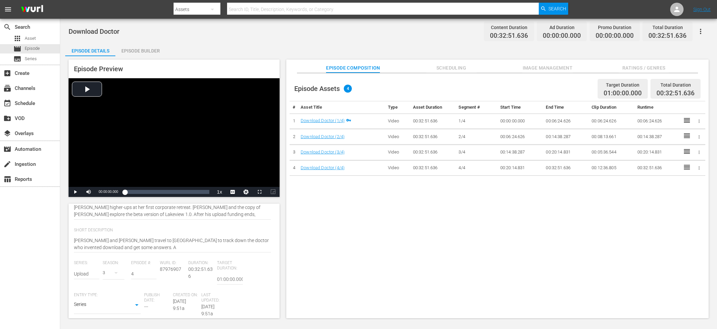
click at [173, 270] on span "87976907" at bounding box center [170, 268] width 21 height 5
copy span "87976907"
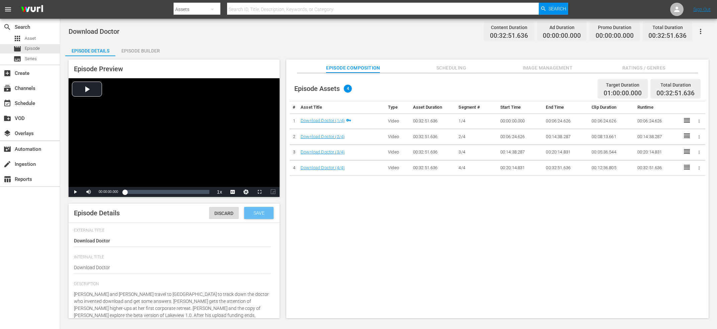
click at [259, 217] on div "Save" at bounding box center [258, 213] width 29 height 12
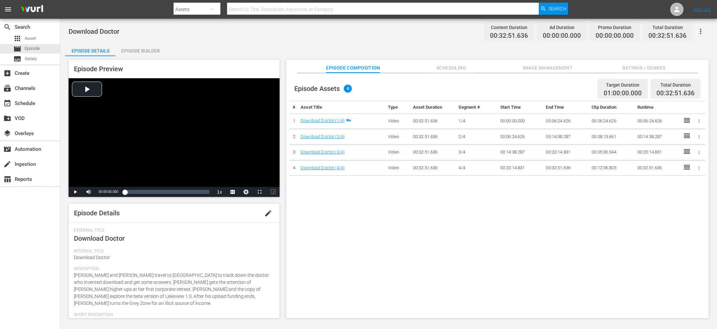
click at [259, 217] on div "Episode Details edit" at bounding box center [174, 213] width 211 height 19
click at [263, 219] on button "edit" at bounding box center [268, 213] width 16 height 16
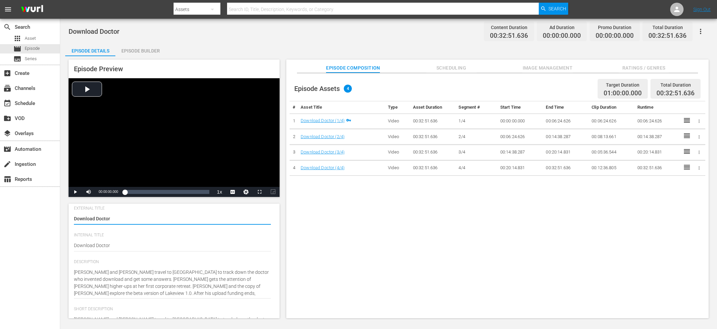
scroll to position [67, 0]
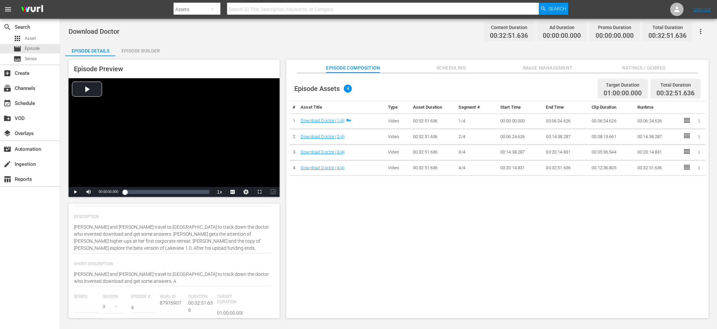
click at [127, 283] on textarea "Nathan and Nora travel to San Francisco to track down the doctor who invented d…" at bounding box center [172, 278] width 197 height 14
type textarea "Nathan and Nora travel to San Francisco to track down the doctor who invented d…"
type input "Upload"
type textarea "Nathan and Nora travel to San Francisco to track down the doctor who invented d…"
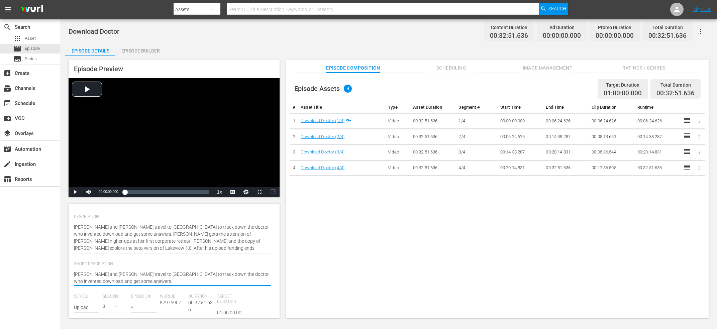
scroll to position [0, 0]
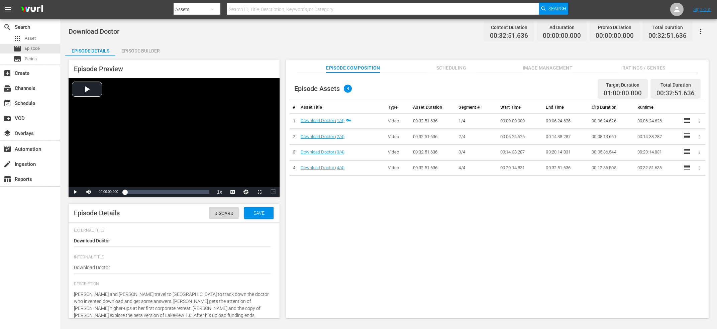
type textarea "Nathan and Nora travel to San Francisco to track down the doctor who invented d…"
click at [253, 208] on div "Save" at bounding box center [258, 213] width 29 height 12
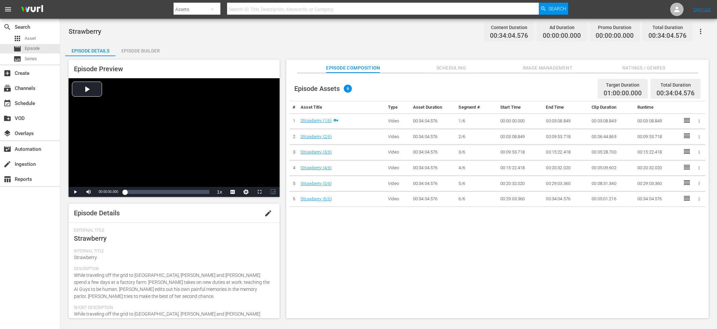
click at [267, 213] on span "edit" at bounding box center [268, 213] width 8 height 8
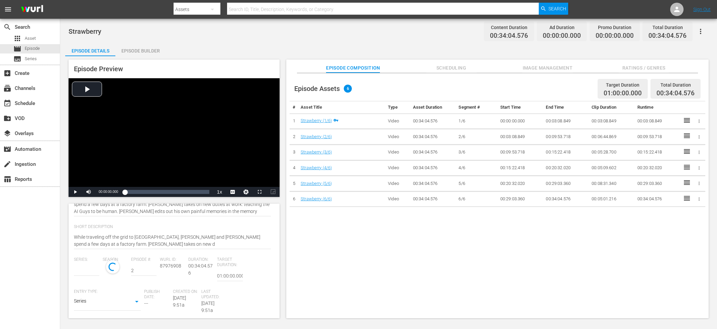
scroll to position [101, 0]
type input "Upload - Season 3"
drag, startPoint x: 124, startPoint y: 243, endPoint x: 255, endPoint y: 227, distance: 131.6
click at [255, 230] on textarea "While traveling off the grid to [GEOGRAPHIC_DATA], [PERSON_NAME] and [PERSON_NA…" at bounding box center [172, 237] width 197 height 14
type textarea "While traveling off the grid to [GEOGRAPHIC_DATA], [PERSON_NAME] and [PERSON_NA…"
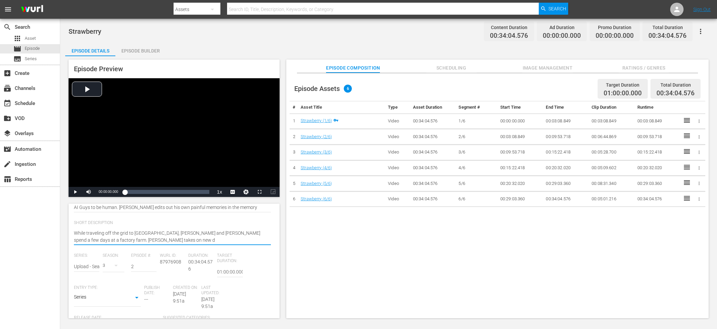
type textarea "While traveling off the grid to [GEOGRAPHIC_DATA], [PERSON_NAME] and [PERSON_NA…"
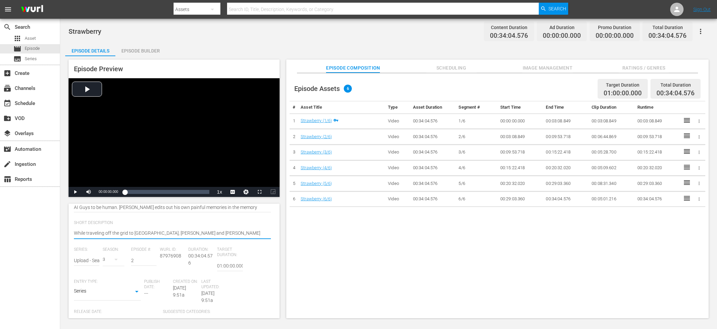
type textarea "While traveling off the grid to [GEOGRAPHIC_DATA], [PERSON_NAME] and [PERSON_NA…"
click at [74, 265] on div "Episode Details Discard Save External Title Strawberry Strawberry Internal Titl…" at bounding box center [174, 253] width 211 height 301
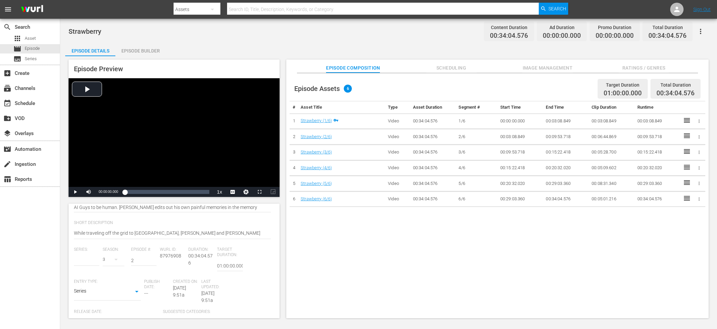
click at [79, 263] on input "text" at bounding box center [86, 260] width 25 height 16
click at [94, 277] on div "Upload" at bounding box center [97, 280] width 37 height 16
type input "Upload"
click at [172, 258] on span "87976908" at bounding box center [170, 255] width 21 height 5
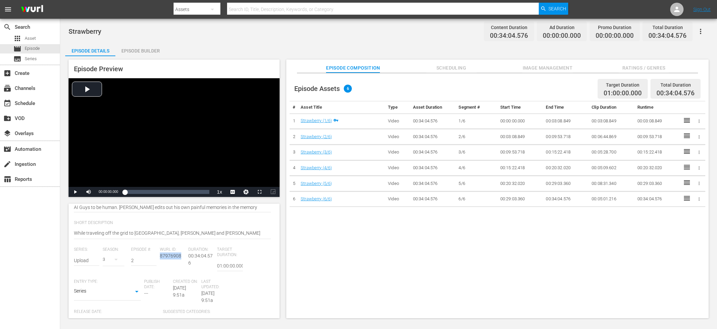
copy span "87976908"
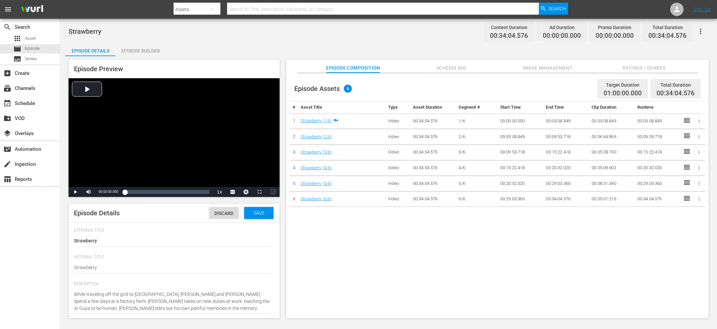
click at [262, 207] on div "Discard Save" at bounding box center [242, 211] width 67 height 15
click at [262, 210] on div "Save" at bounding box center [258, 213] width 29 height 12
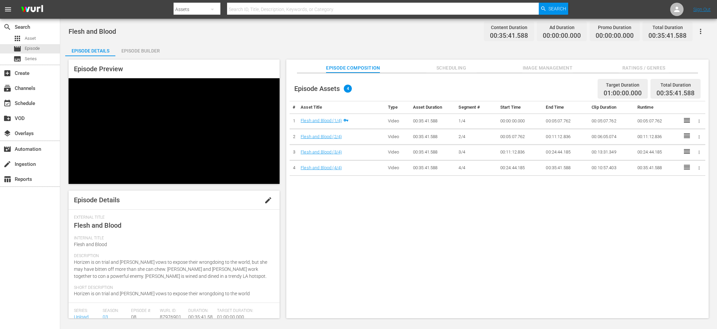
scroll to position [67, 0]
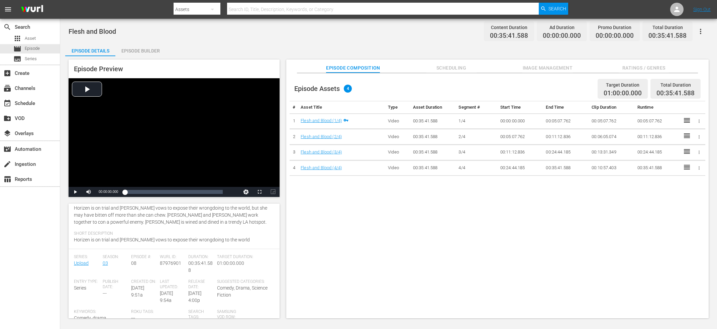
click at [164, 250] on div "Episode Details edit External Title Flesh and Blood Internal Title Flesh and Bl…" at bounding box center [174, 261] width 211 height 115
click at [162, 268] on div "[PERSON_NAME] ID: 87976901" at bounding box center [174, 266] width 29 height 25
copy span "87976901"
click at [141, 47] on div "Episode Builder" at bounding box center [140, 51] width 50 height 16
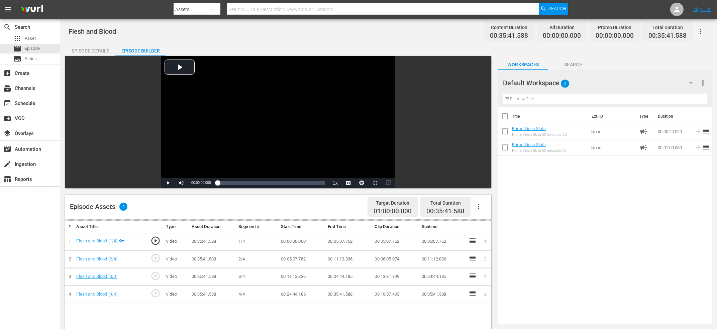
scroll to position [67, 0]
click at [156, 256] on span "play_circle_outline" at bounding box center [155, 257] width 10 height 10
click at [307, 96] on div "Video Player" at bounding box center [278, 117] width 234 height 122
click at [285, 114] on div "Video Player" at bounding box center [278, 117] width 234 height 122
click at [486, 257] on icon "button" at bounding box center [484, 257] width 5 height 5
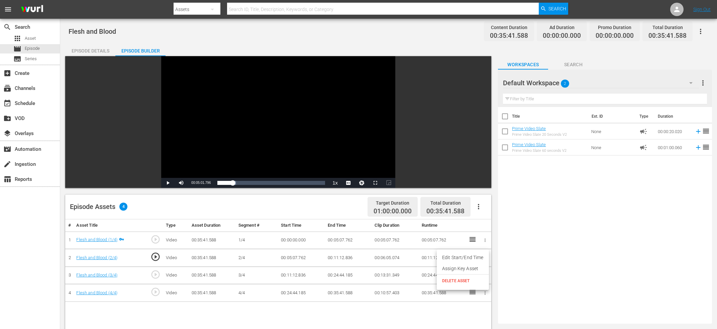
click at [420, 124] on div at bounding box center [358, 164] width 717 height 329
click at [202, 182] on span "00:05:01.796" at bounding box center [200, 183] width 19 height 4
copy span "Current Time"
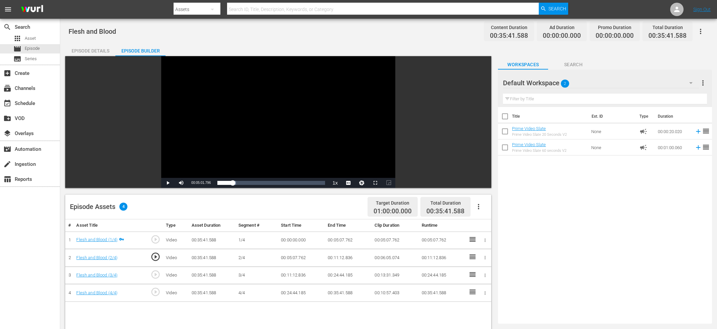
click at [214, 155] on div "Video Player" at bounding box center [278, 117] width 234 height 122
click at [215, 151] on div "Video Player" at bounding box center [278, 117] width 234 height 122
click at [485, 241] on icon "button" at bounding box center [484, 239] width 1 height 3
click at [476, 239] on li "Edit Start/End Time" at bounding box center [463, 240] width 52 height 11
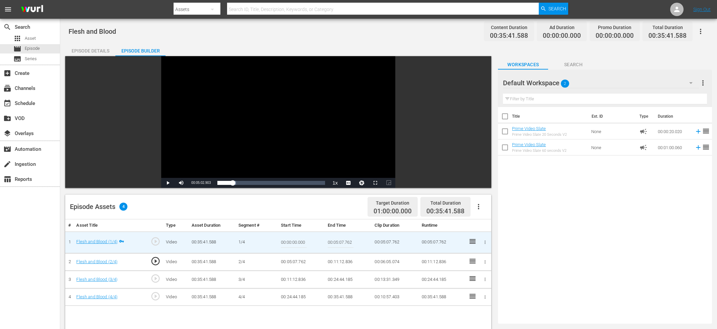
click at [343, 244] on input "00:05:07.762" at bounding box center [341, 242] width 26 height 16
paste input "Current Time 00:05:01.796"
type input "Current Time 00:05:01.796"
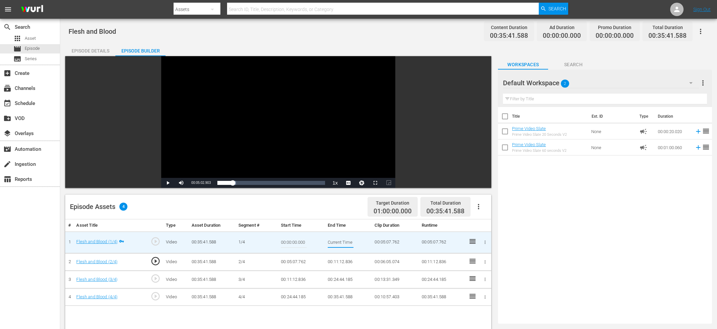
scroll to position [0, 25]
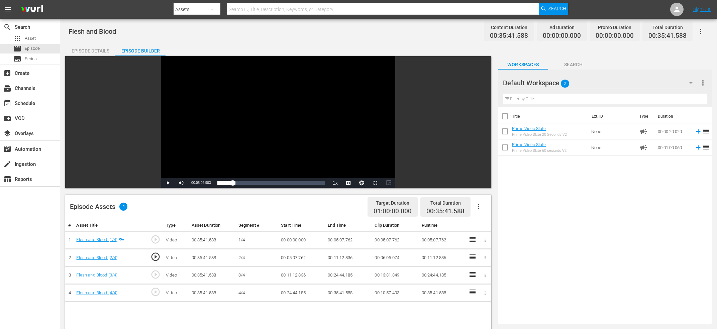
click at [483, 258] on icon "button" at bounding box center [484, 257] width 5 height 5
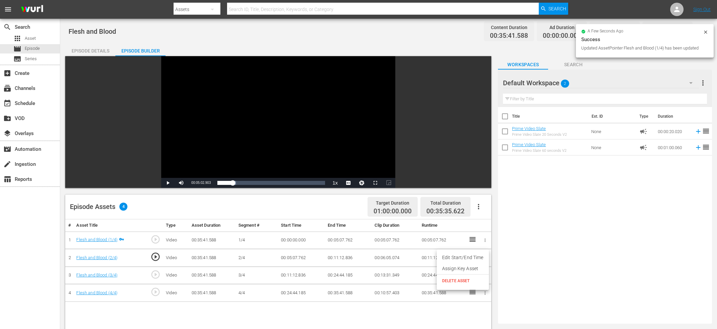
click at [458, 255] on li "Edit Start/End Time" at bounding box center [463, 257] width 52 height 11
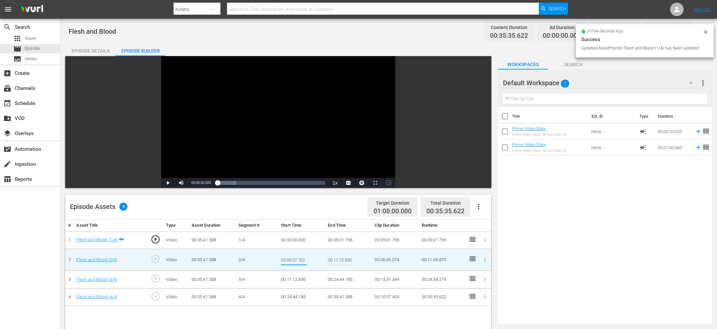
click at [295, 259] on input "00:05:07.762" at bounding box center [294, 260] width 26 height 16
paste input "Current Time 00:05:01.796"
type input "Current Time 00:05:01.796"
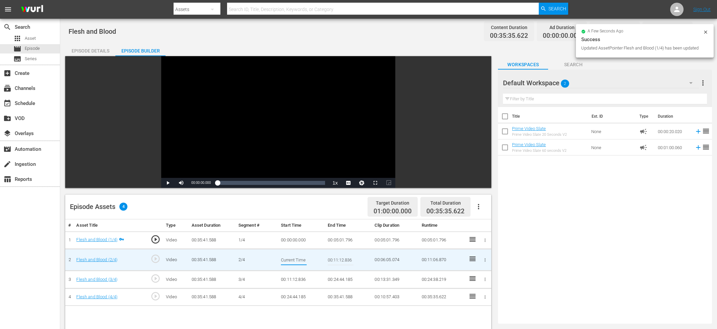
scroll to position [0, 25]
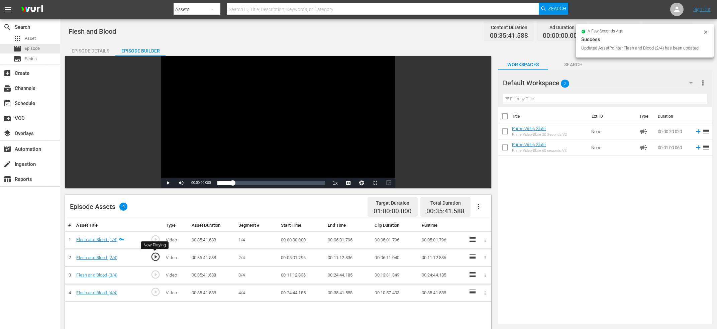
click at [156, 255] on span "play_circle_outline" at bounding box center [155, 257] width 10 height 10
click at [260, 116] on div "Video Player" at bounding box center [278, 117] width 234 height 122
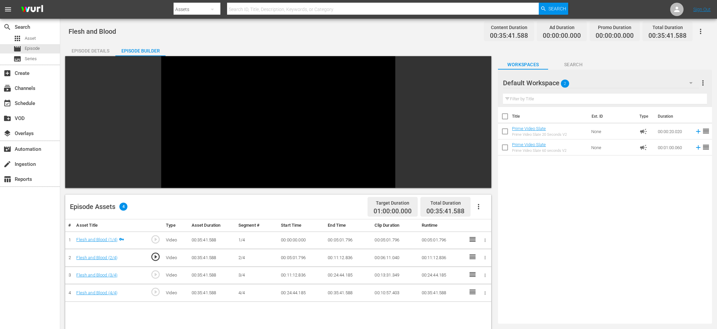
click at [260, 116] on div "Video Player" at bounding box center [278, 117] width 234 height 122
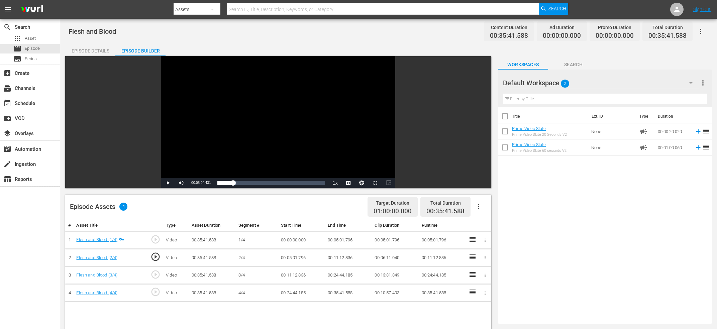
click at [158, 272] on span "play_circle_outline" at bounding box center [155, 274] width 10 height 10
click at [321, 108] on div "Video Player" at bounding box center [278, 117] width 234 height 122
click at [285, 114] on div "Video Player" at bounding box center [278, 117] width 234 height 122
click at [284, 120] on div "Video Player" at bounding box center [278, 117] width 234 height 122
click at [273, 121] on div "Video Player" at bounding box center [278, 117] width 234 height 122
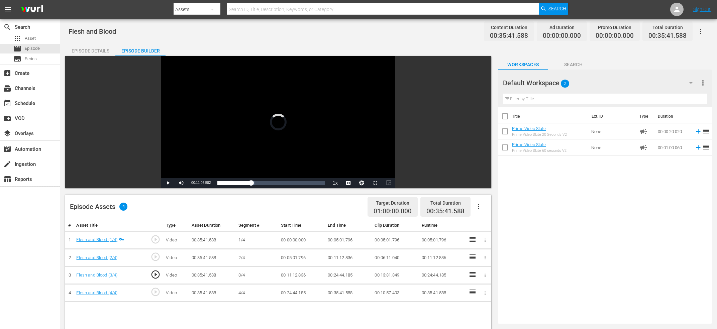
click at [273, 121] on div "Video Player" at bounding box center [278, 117] width 234 height 122
click at [251, 128] on div "Video Player" at bounding box center [278, 117] width 234 height 122
click at [199, 183] on span "00:11:06.840" at bounding box center [200, 183] width 19 height 4
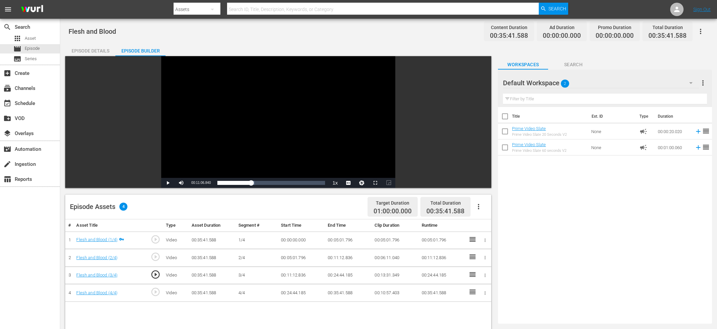
copy span "Current Time"
click at [487, 259] on button "button" at bounding box center [484, 257] width 7 height 7
click at [470, 259] on li "Edit Start/End Time" at bounding box center [463, 257] width 52 height 11
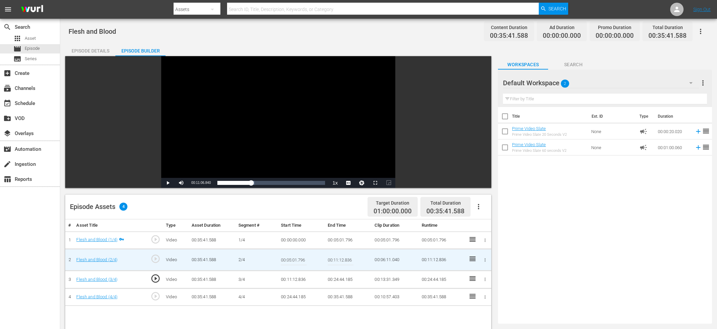
click at [343, 261] on input "00:11:12.836" at bounding box center [341, 260] width 26 height 16
paste input "Current Time 00:11:06.840"
type input "Current Time 00:11:06.840"
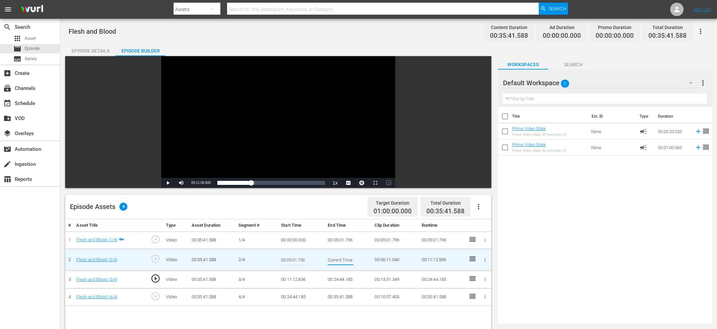
scroll to position [0, 25]
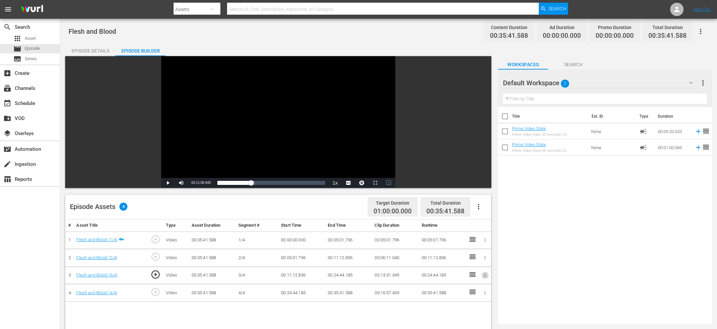
click at [485, 275] on icon "button" at bounding box center [484, 275] width 5 height 5
click at [471, 275] on li "Edit Start/End Time" at bounding box center [463, 274] width 52 height 11
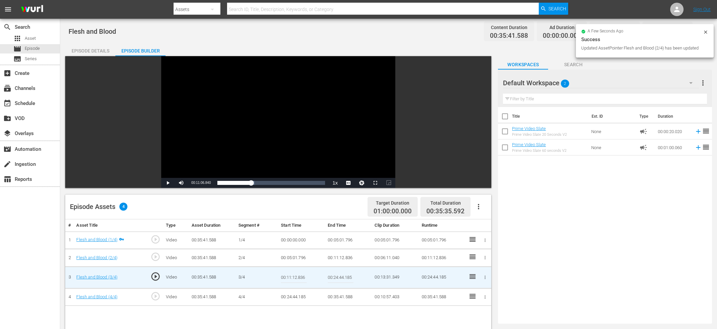
click at [297, 277] on input "00:11:12.836" at bounding box center [294, 277] width 26 height 16
paste input "Current Time 00:11:06.840"
type input "Current Time 00:11:06.840"
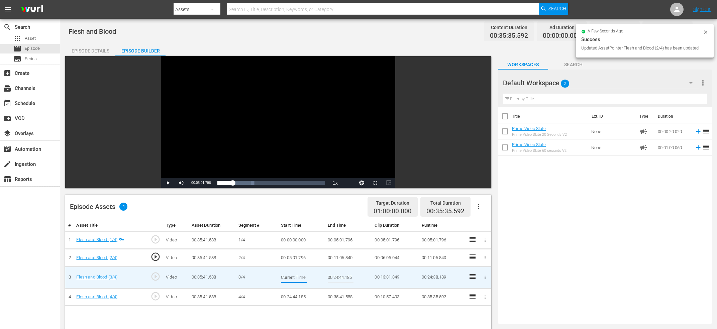
scroll to position [0, 25]
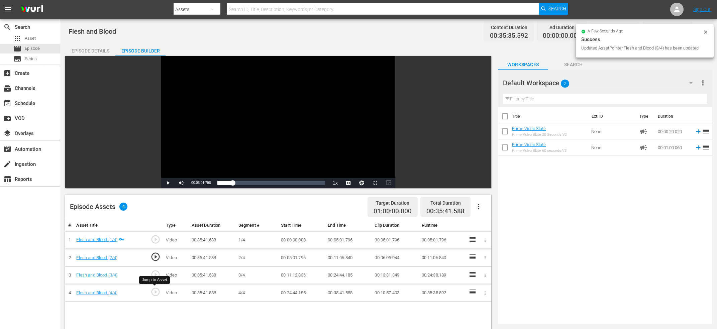
click at [157, 292] on span "play_circle_outline" at bounding box center [155, 292] width 10 height 10
click at [265, 118] on div "Video Player" at bounding box center [278, 117] width 234 height 122
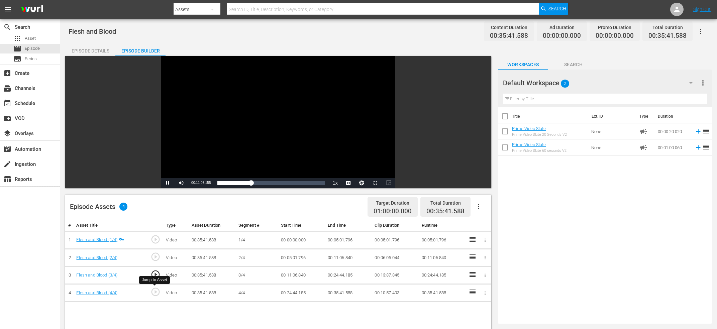
click at [153, 290] on span "play_circle_outline" at bounding box center [155, 292] width 10 height 10
click at [212, 118] on div "Video Player" at bounding box center [278, 117] width 234 height 122
click at [246, 116] on div "Video Player" at bounding box center [278, 117] width 234 height 122
click at [260, 128] on div "Video Player" at bounding box center [278, 117] width 234 height 122
click at [250, 129] on div "Video Player" at bounding box center [278, 117] width 234 height 122
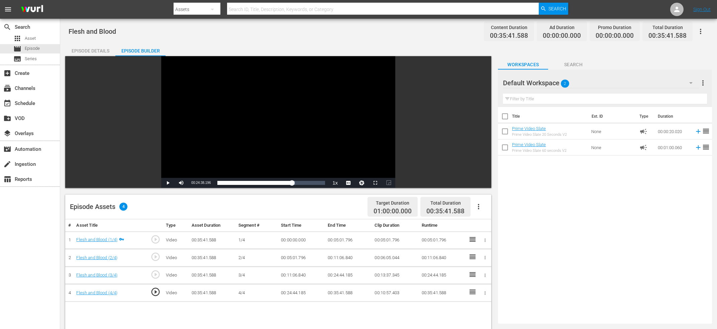
click at [200, 184] on span "00:24:38.196" at bounding box center [200, 183] width 19 height 4
copy span "Current Time"
click at [485, 275] on icon "button" at bounding box center [484, 275] width 5 height 5
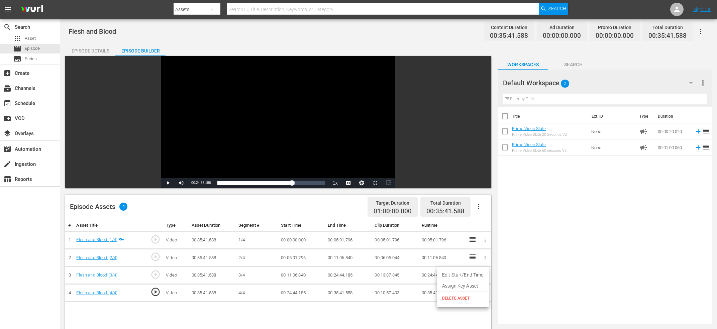
click at [480, 268] on ul "Edit Start/End Time Assign Key Asset DELETE ASSET" at bounding box center [463, 287] width 52 height 40
click at [477, 272] on li "Edit Start/End Time" at bounding box center [463, 274] width 52 height 11
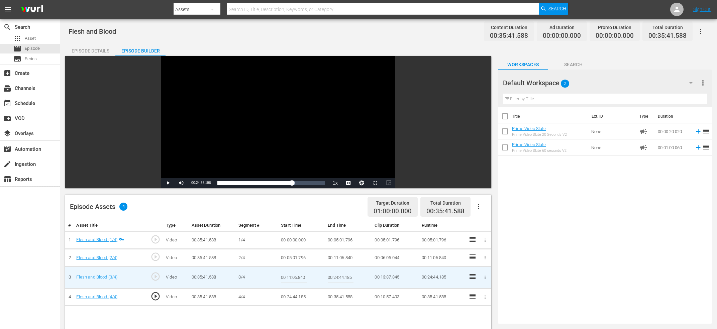
click at [341, 281] on input "00:24:44.185" at bounding box center [341, 277] width 26 height 16
paste input "Current Time 00:24:38.196"
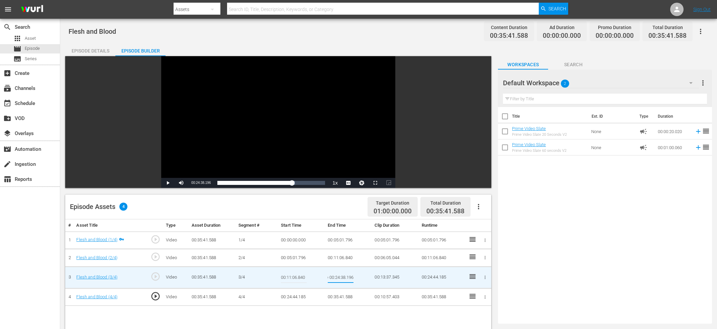
type input "Current Time 00:24:38.196"
click at [484, 295] on icon "button" at bounding box center [484, 296] width 5 height 5
click at [476, 292] on li "Edit Start/End Time" at bounding box center [463, 291] width 52 height 11
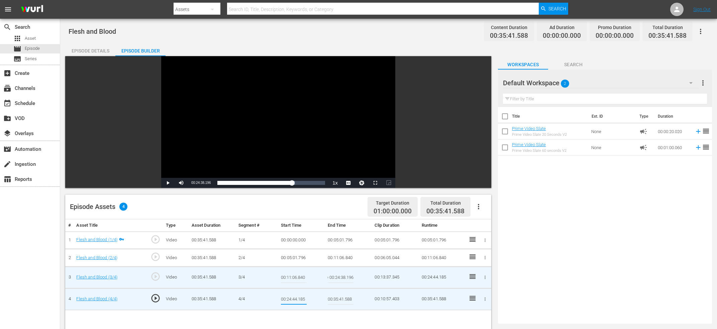
click at [294, 299] on input "00:24:44.185" at bounding box center [294, 299] width 26 height 16
paste input "Current Time 00:24:38.196"
type input "Current Time 00:24:38.196"
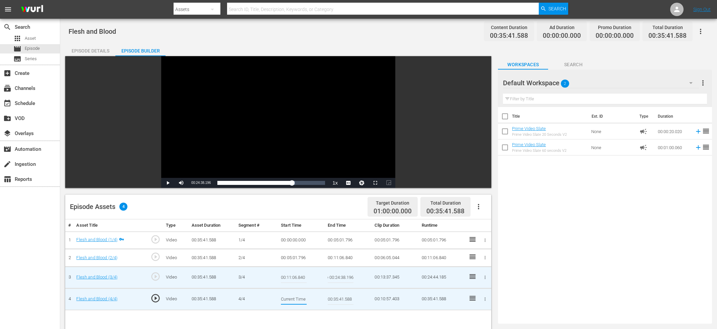
scroll to position [0, 25]
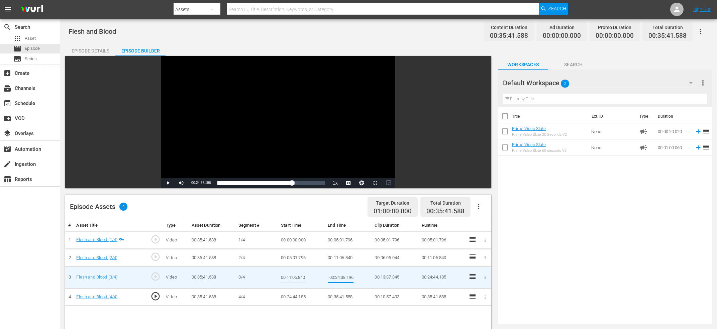
click at [338, 277] on input "Current Time 00:24:38.196" at bounding box center [341, 277] width 26 height 16
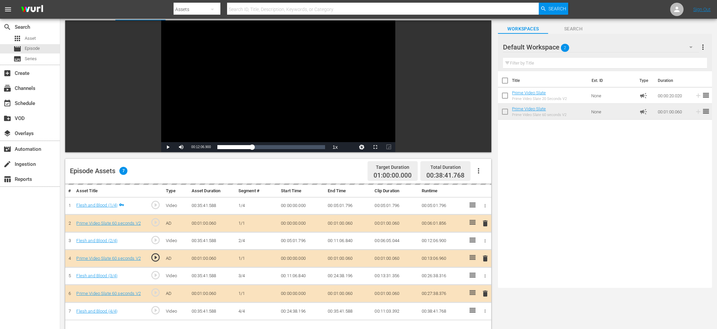
scroll to position [0, 0]
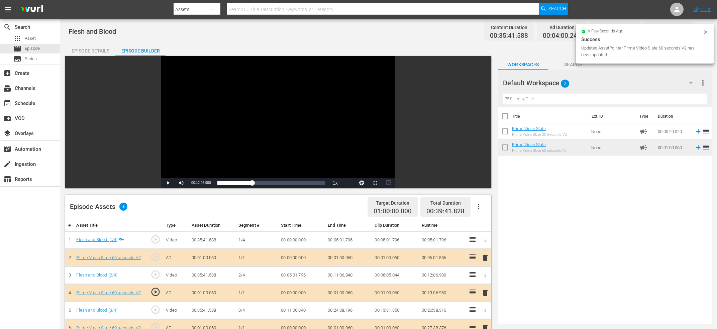
click at [706, 34] on icon at bounding box center [705, 31] width 5 height 5
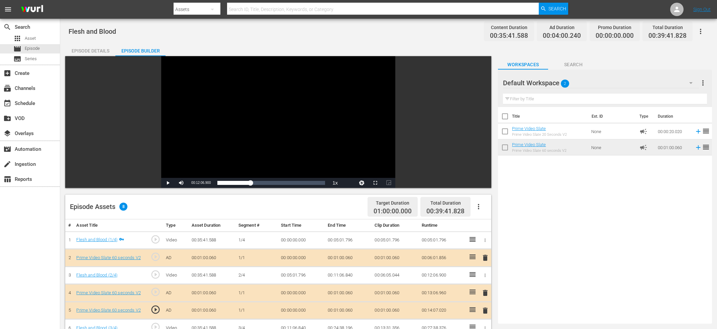
click at [604, 228] on div "Title Ext. ID Type Duration Prime Video Slate Prime Video Slate 20 Seconds V2 N…" at bounding box center [605, 214] width 214 height 214
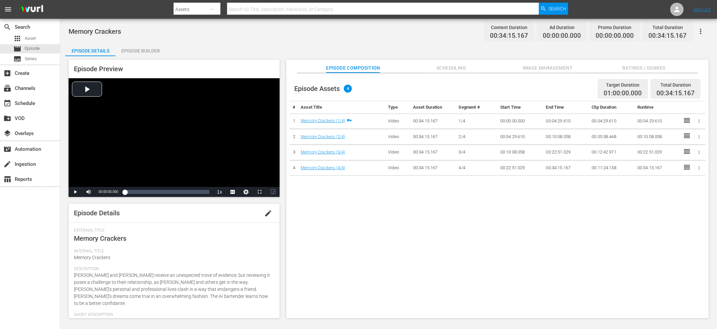
click at [151, 48] on div "Episode Builder" at bounding box center [140, 51] width 50 height 16
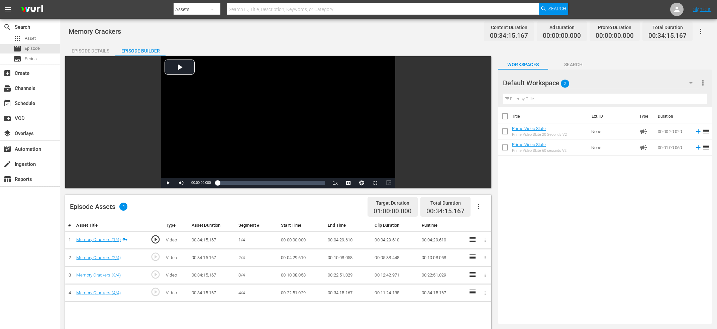
click at [151, 259] on span "play_circle_outline" at bounding box center [155, 257] width 10 height 10
click at [267, 146] on div "Video Player" at bounding box center [278, 117] width 234 height 122
click at [256, 143] on div "Video Player" at bounding box center [278, 117] width 234 height 122
click at [156, 272] on span "play_circle_outline" at bounding box center [155, 274] width 10 height 10
click at [249, 139] on div "Video Player" at bounding box center [278, 117] width 234 height 122
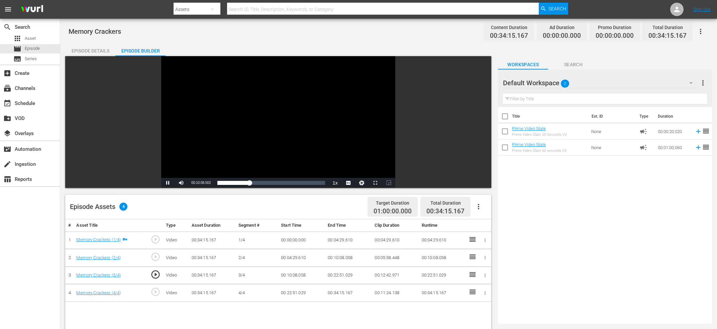
click at [248, 140] on div "Video Player" at bounding box center [278, 117] width 234 height 122
click at [156, 257] on span "play_circle_outline" at bounding box center [155, 257] width 10 height 10
click at [261, 103] on div "Video Player" at bounding box center [278, 117] width 234 height 122
click at [267, 103] on div "Video Player" at bounding box center [278, 117] width 234 height 122
click at [199, 183] on span "00:04:23.768" at bounding box center [200, 183] width 19 height 4
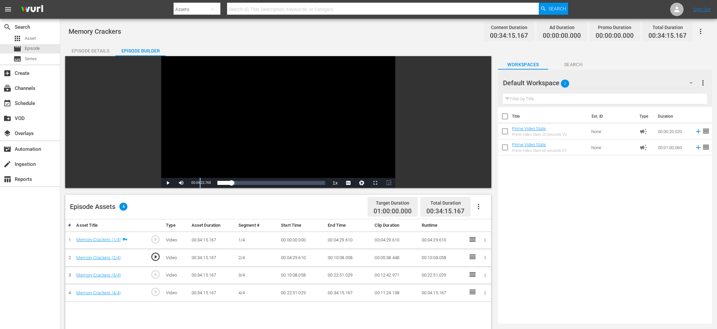
click at [199, 183] on span "00:04:23.768" at bounding box center [200, 183] width 19 height 4
copy span "Current Time"
click at [487, 237] on div at bounding box center [484, 240] width 7 height 7
click at [484, 242] on icon "button" at bounding box center [484, 240] width 5 height 5
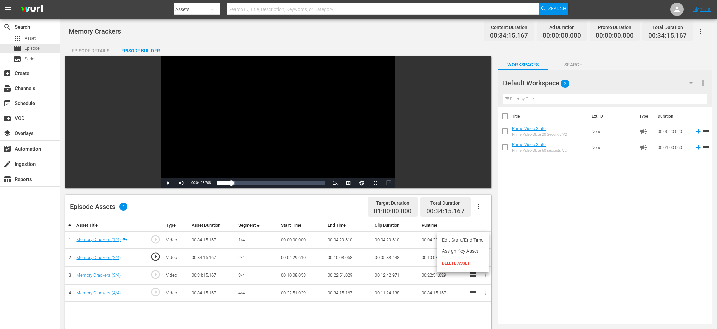
click at [477, 243] on li "Edit Start/End Time" at bounding box center [463, 240] width 52 height 11
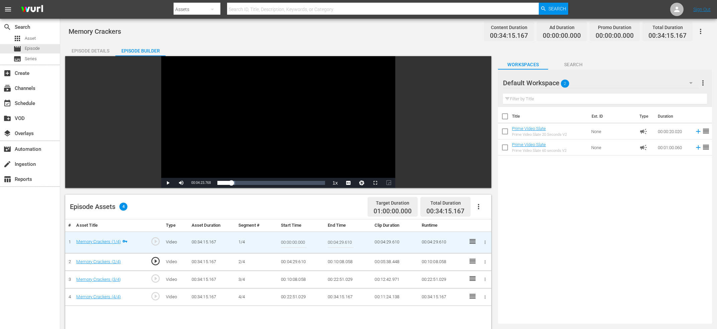
click at [388, 242] on td "00:04:29.610" at bounding box center [395, 242] width 47 height 22
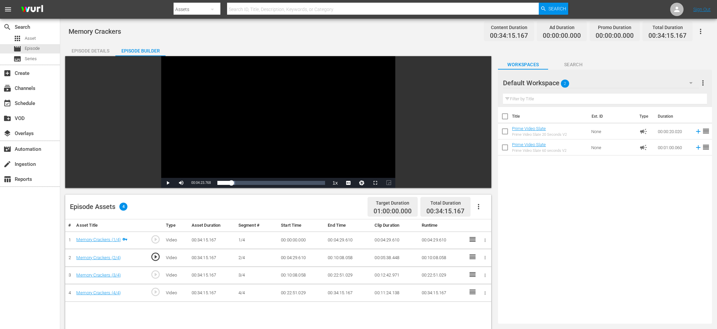
click at [338, 242] on td "00:04:29.610" at bounding box center [348, 240] width 47 height 18
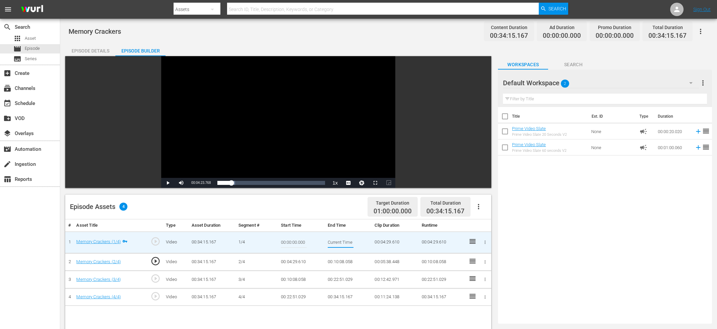
scroll to position [0, 25]
type input "Current Time 00:04:23.768"
click at [486, 263] on icon "button" at bounding box center [484, 261] width 5 height 5
click at [471, 265] on li "Edit Start/End Time" at bounding box center [463, 261] width 52 height 11
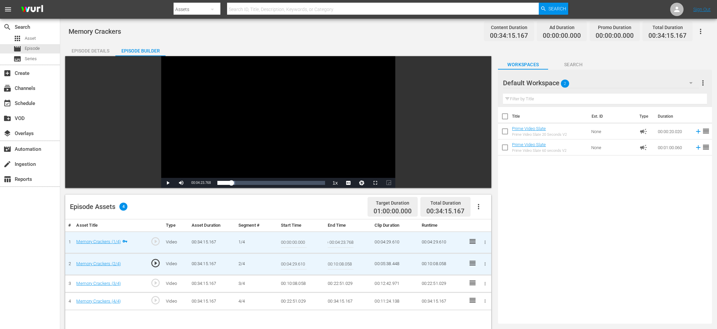
click at [294, 266] on input "00:04:29.610" at bounding box center [294, 264] width 26 height 16
paste input "Current Time 00:04:23.768"
type input "Current Time 00:04:23.768"
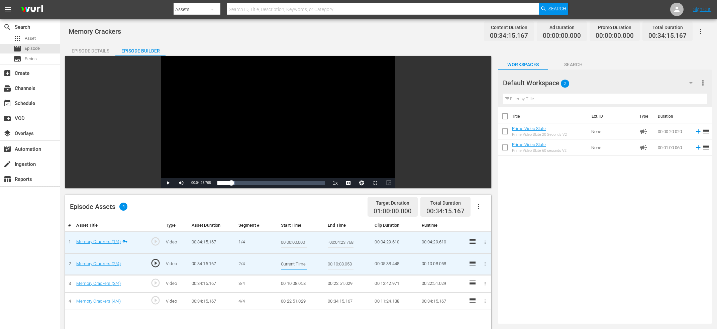
scroll to position [0, 25]
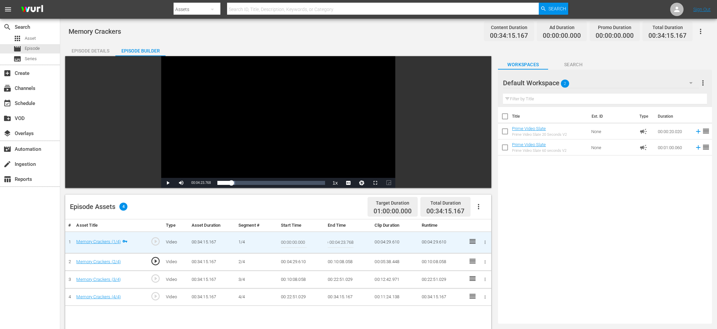
click at [339, 237] on input "Current Time 00:04:23.768" at bounding box center [341, 242] width 26 height 16
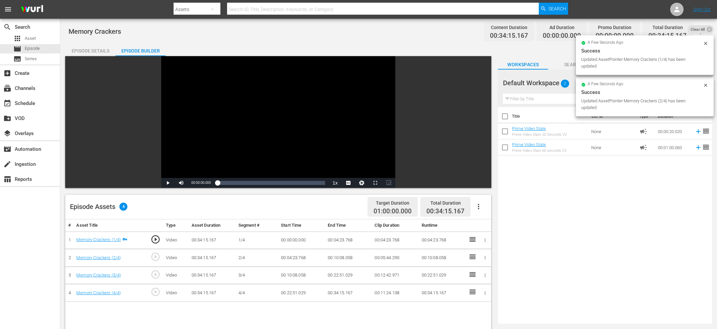
click at [154, 258] on span "play_circle_outline" at bounding box center [155, 257] width 10 height 10
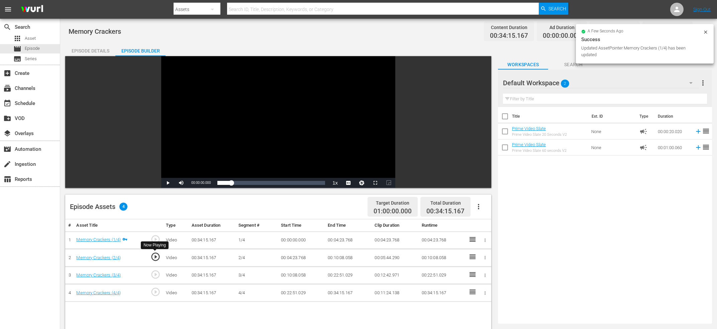
click at [233, 83] on div "Video Player" at bounding box center [278, 117] width 234 height 122
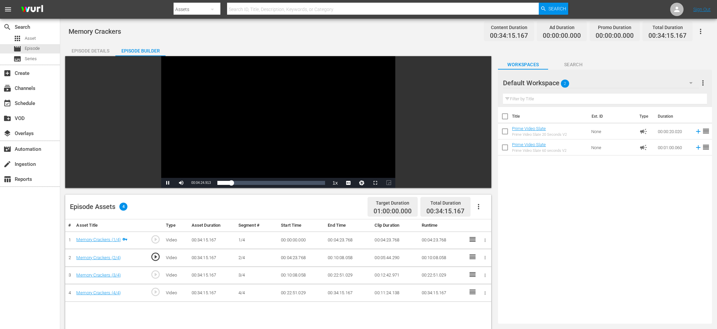
click at [226, 116] on div "Video Player" at bounding box center [278, 117] width 234 height 122
click at [154, 276] on span "play_circle_outline" at bounding box center [155, 274] width 10 height 10
click at [227, 106] on div "Video Player" at bounding box center [278, 117] width 234 height 122
click at [221, 110] on div "Video Player" at bounding box center [278, 117] width 234 height 122
click at [231, 113] on div "Video Player" at bounding box center [278, 117] width 234 height 122
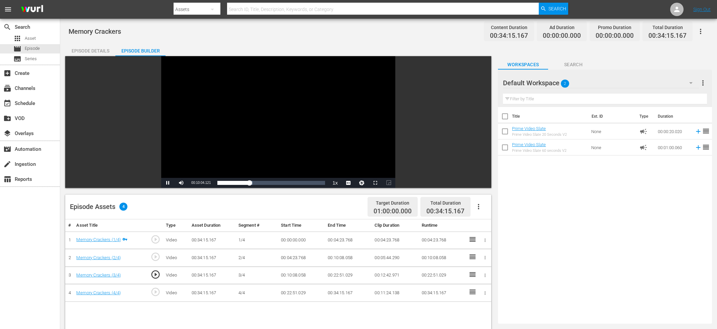
click at [218, 122] on div "Video Player" at bounding box center [278, 117] width 234 height 122
click at [197, 185] on span "00:10:02.086" at bounding box center [200, 183] width 19 height 4
copy span "Current Time"
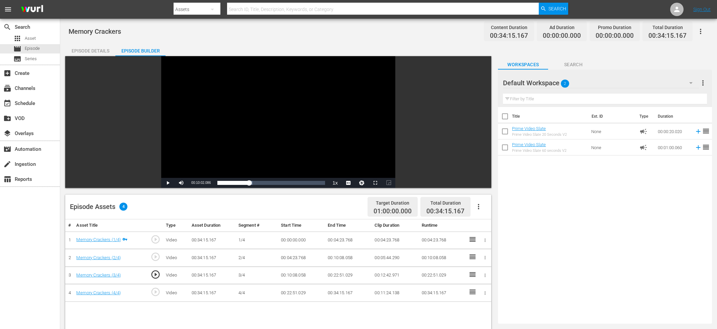
click at [483, 260] on button "button" at bounding box center [484, 257] width 7 height 7
click at [465, 260] on li "Edit Start/End Time" at bounding box center [463, 257] width 52 height 11
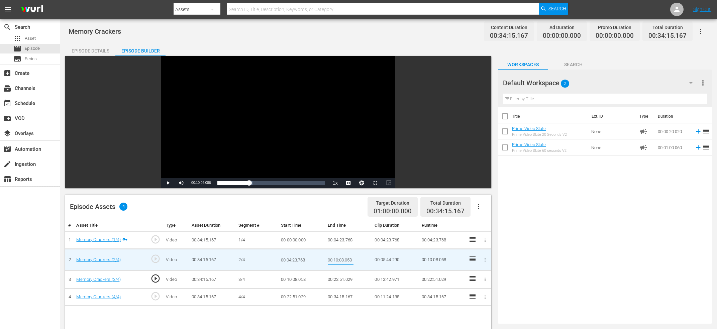
click at [337, 259] on input "00:10:08.058" at bounding box center [341, 260] width 26 height 16
paste input "Current Time 00:10:02.086"
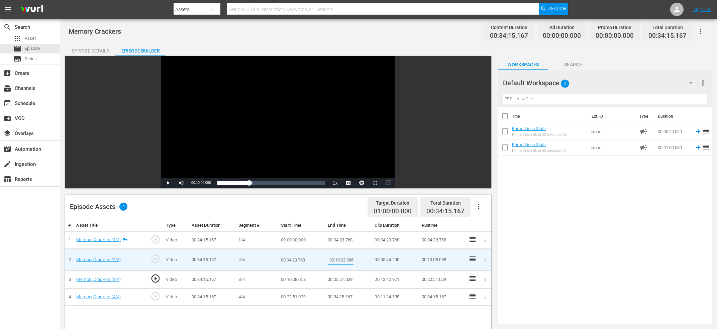
type input "Current Time 00:10:02.086"
click at [483, 279] on icon "button" at bounding box center [484, 279] width 5 height 5
click at [474, 276] on li "Edit Start/End Time" at bounding box center [463, 279] width 52 height 11
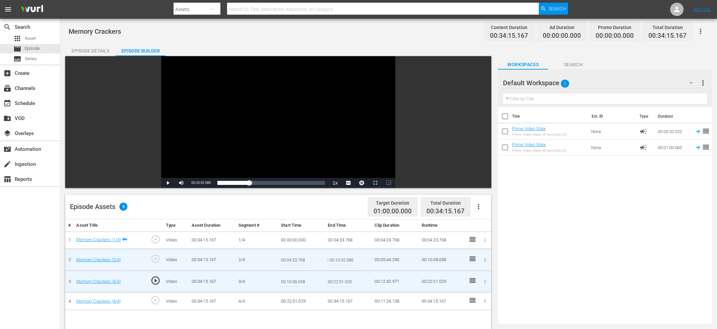
click at [300, 277] on input "00:10:08.058" at bounding box center [294, 281] width 26 height 16
paste input "Current Time 00:10:02.086"
type input "Current Time 00:10:02.086"
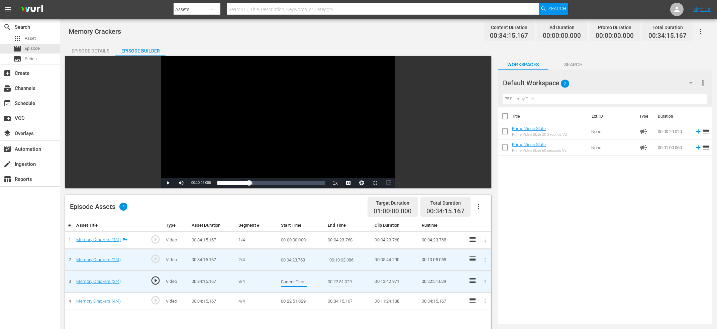
scroll to position [0, 25]
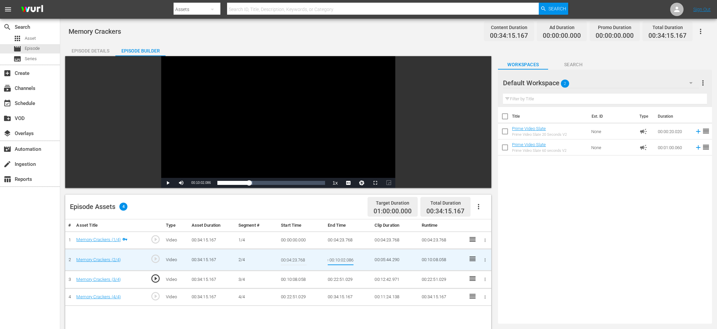
click at [345, 258] on input "Current Time 00:10:02.086" at bounding box center [341, 260] width 26 height 16
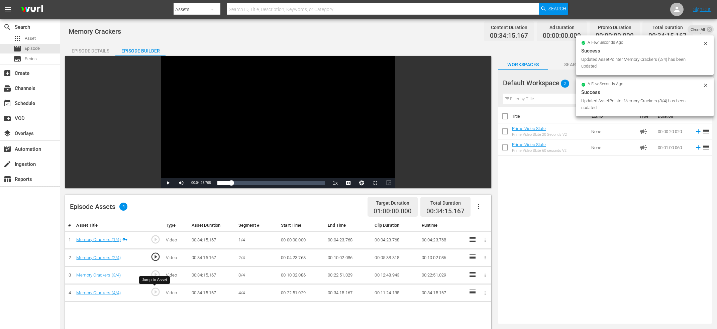
click at [159, 290] on span "play_circle_outline" at bounding box center [155, 292] width 10 height 10
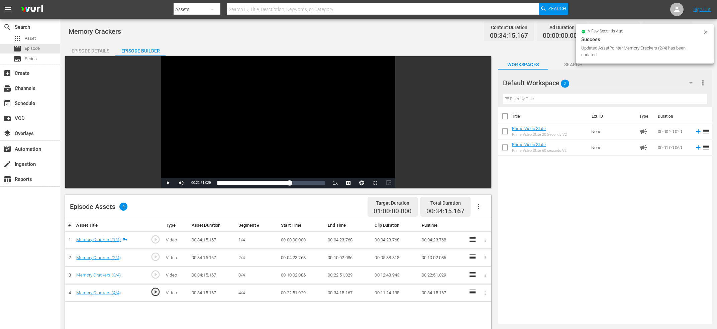
click at [245, 107] on div "Video Player" at bounding box center [278, 117] width 234 height 122
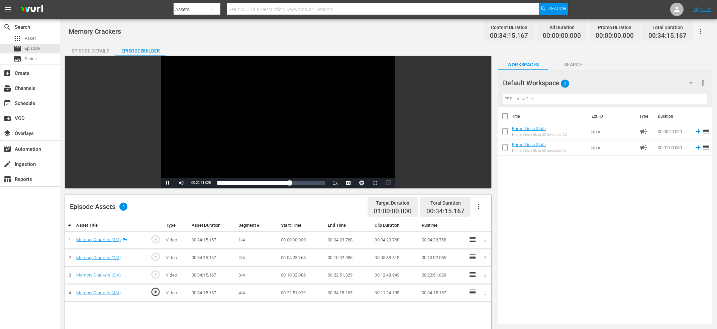
click at [265, 108] on div "Video Player" at bounding box center [278, 117] width 234 height 122
click at [262, 115] on div "Video Player" at bounding box center [278, 117] width 234 height 122
click at [259, 119] on div "Video Player" at bounding box center [278, 117] width 234 height 122
click at [205, 183] on span "00:22:45.059" at bounding box center [200, 183] width 19 height 4
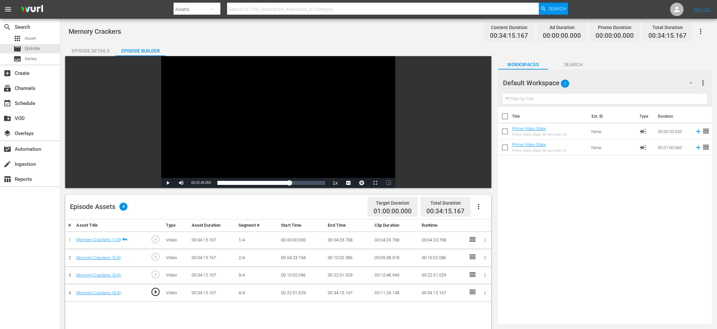
click at [205, 183] on span "00:22:45.059" at bounding box center [200, 183] width 19 height 4
copy span "Current Time"
click at [486, 276] on icon "button" at bounding box center [484, 275] width 5 height 5
click at [476, 272] on li "Edit Start/End Time" at bounding box center [463, 274] width 52 height 11
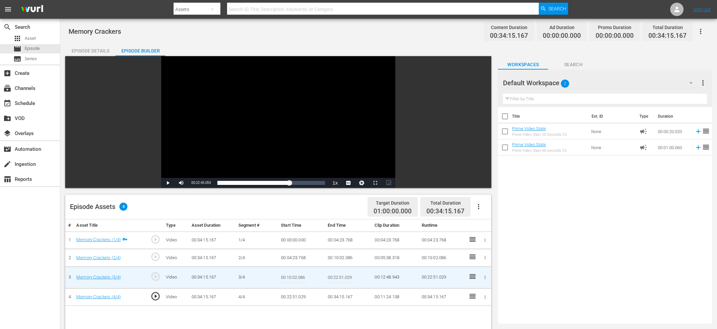
click at [340, 279] on input "00:22:51.029" at bounding box center [341, 277] width 26 height 16
paste input "Current Time 00:22:45.05"
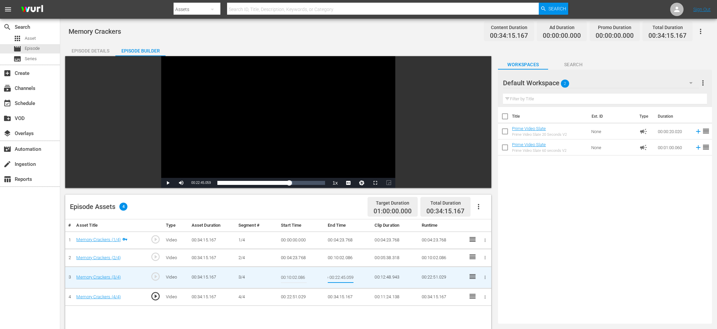
type input "Current Time 00:22:45.059"
click at [487, 297] on icon "button" at bounding box center [484, 296] width 5 height 5
click at [477, 291] on li "Edit Start/End Time" at bounding box center [463, 291] width 52 height 11
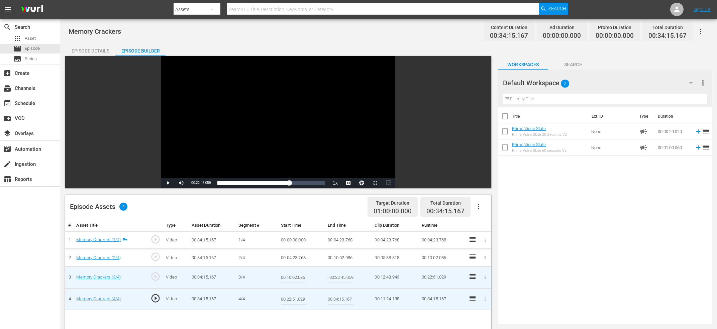
click at [289, 294] on input "00:22:51.029" at bounding box center [294, 299] width 26 height 16
paste input "Current Time 00:22:45.05"
type input "Current Time 00:22:45.059"
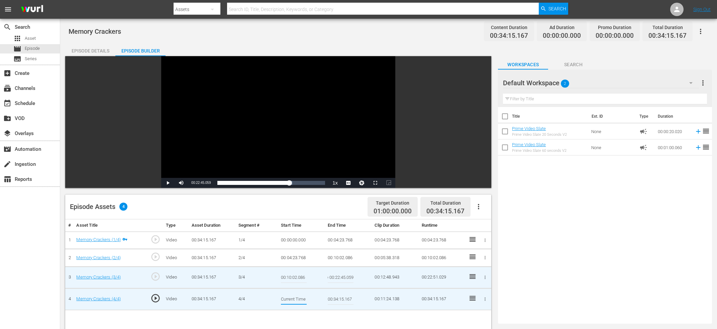
scroll to position [0, 25]
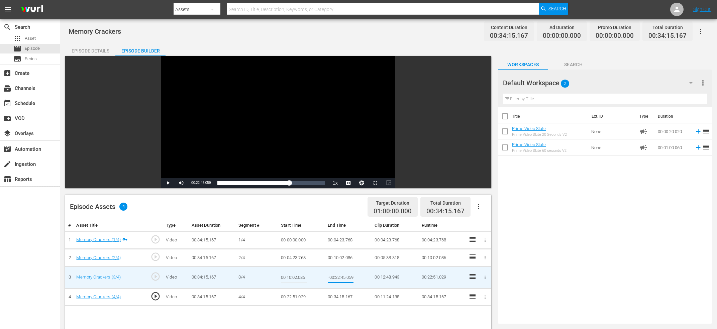
click at [342, 277] on input "Current Time 00:22:45.059" at bounding box center [341, 277] width 26 height 16
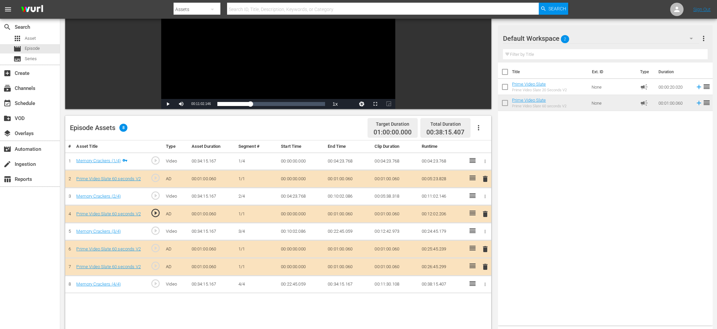
scroll to position [0, 0]
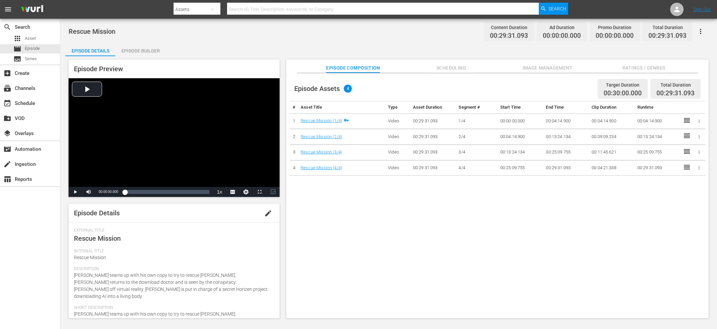
scroll to position [97, 0]
